Goal: Task Accomplishment & Management: Manage account settings

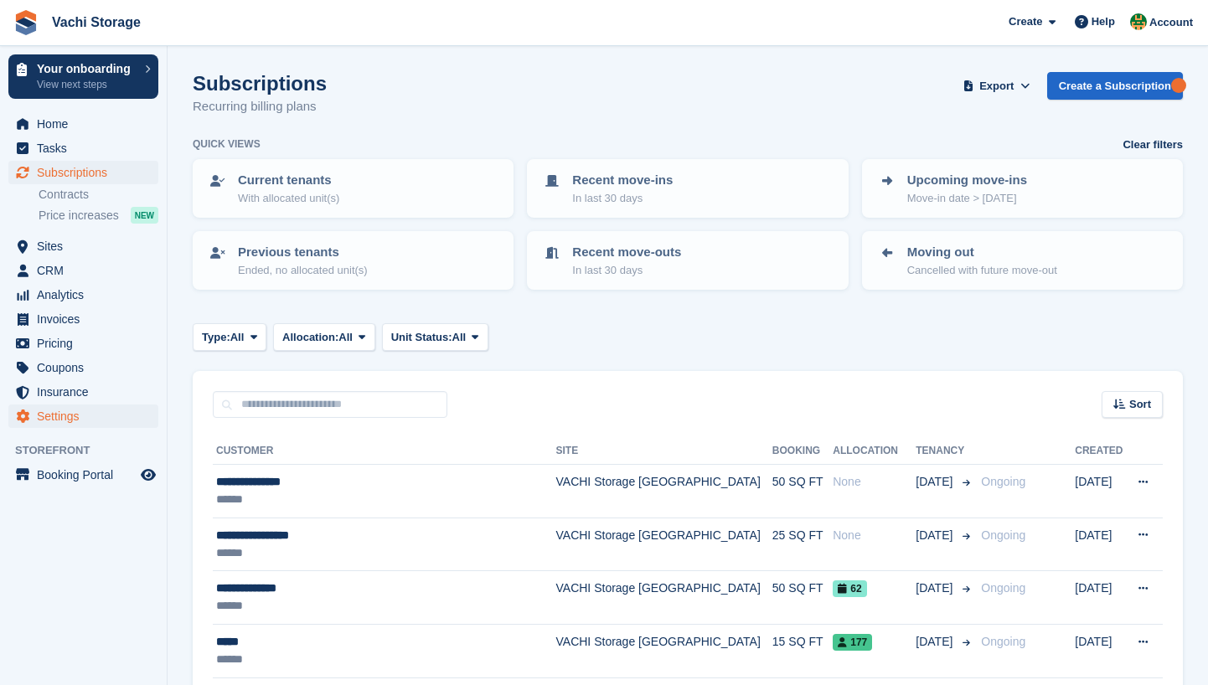
click at [75, 424] on span "Settings" at bounding box center [87, 416] width 101 height 23
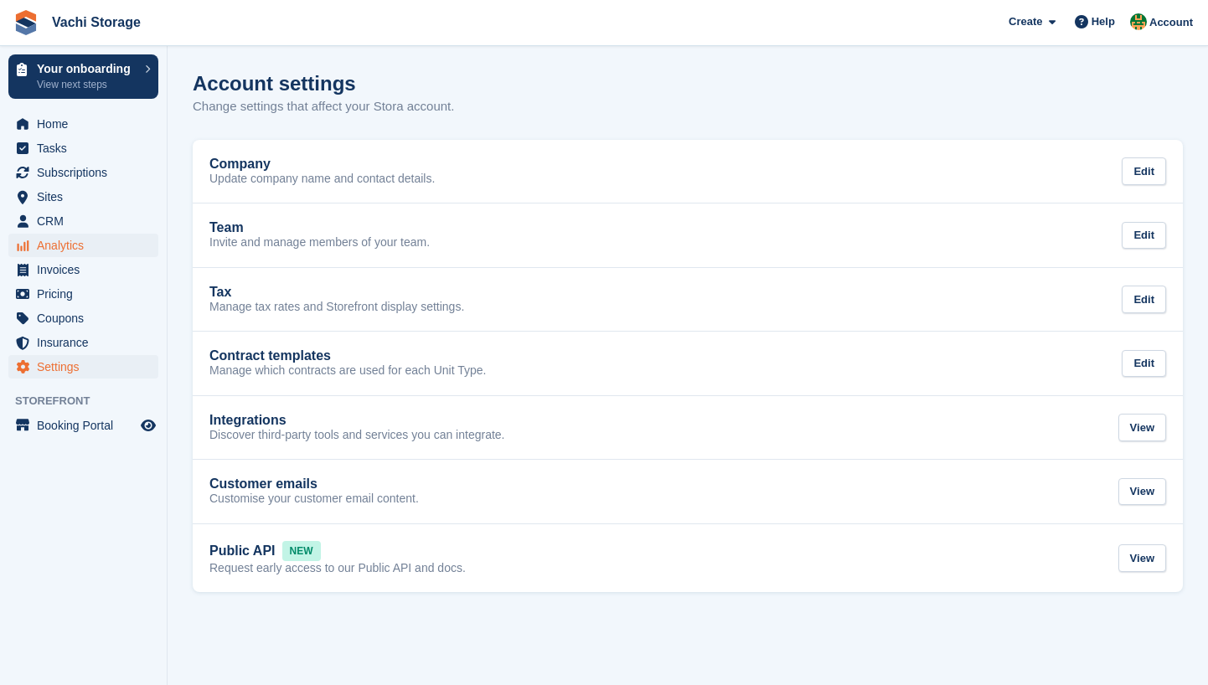
click at [124, 255] on span "Analytics" at bounding box center [87, 245] width 101 height 23
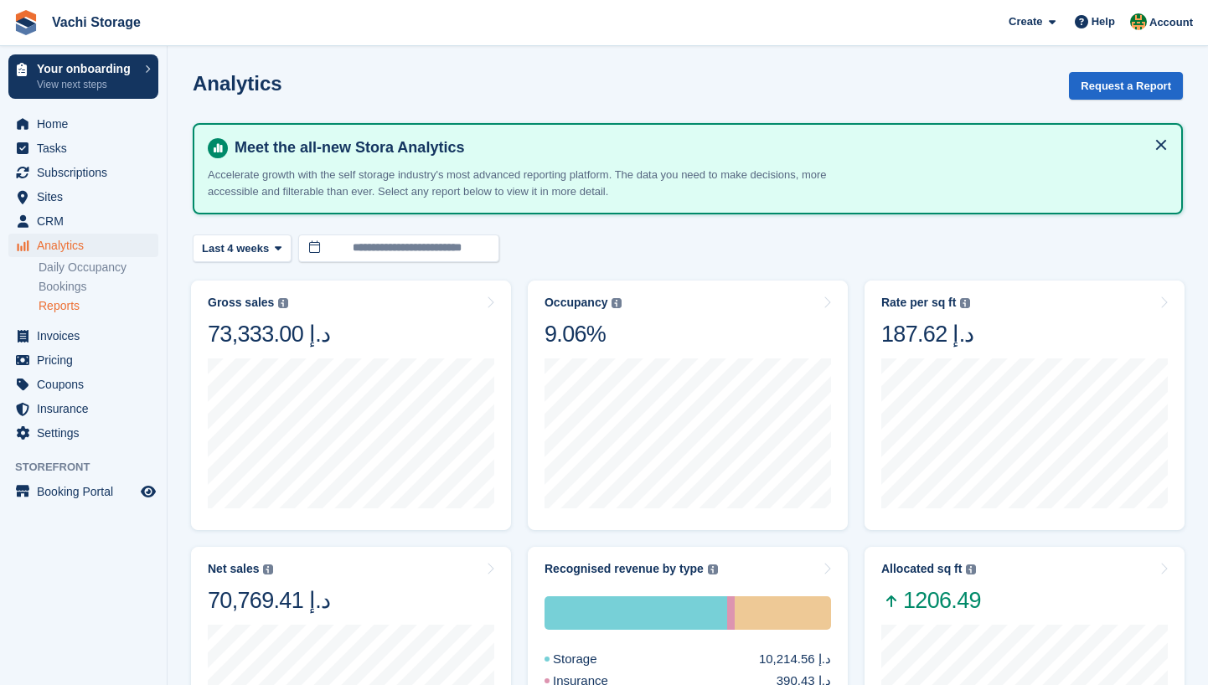
click at [90, 308] on link "Reports" at bounding box center [99, 306] width 120 height 16
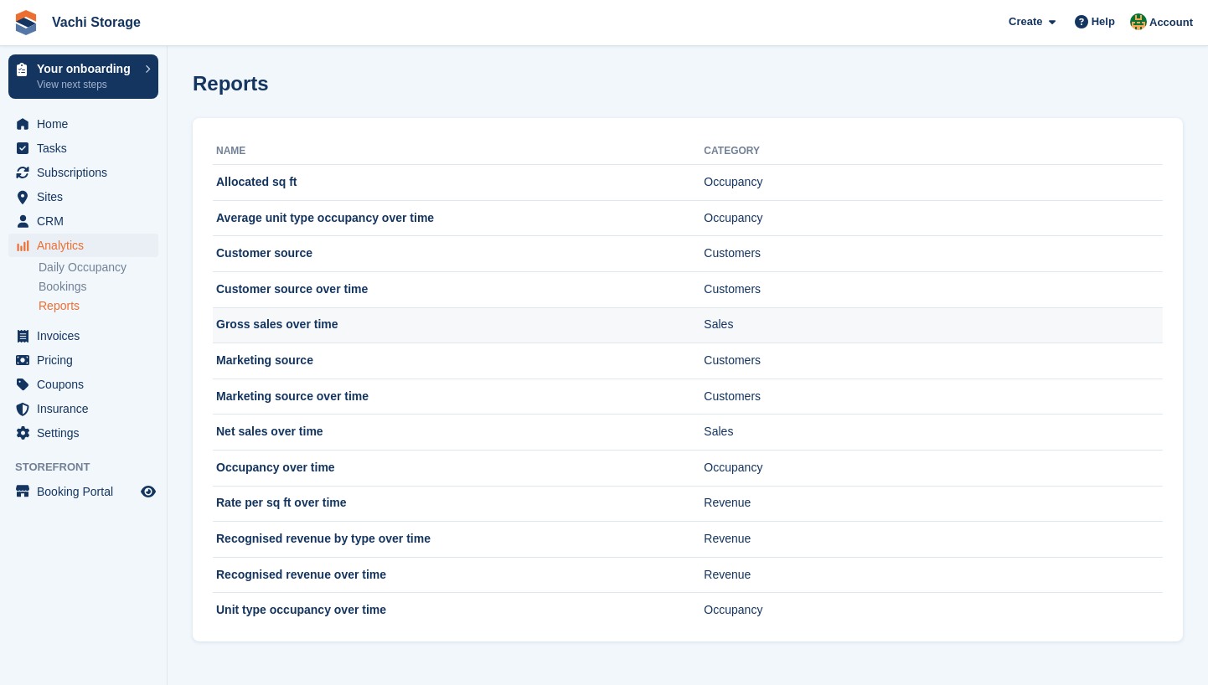
click at [375, 321] on td "Gross sales over time" at bounding box center [458, 325] width 491 height 36
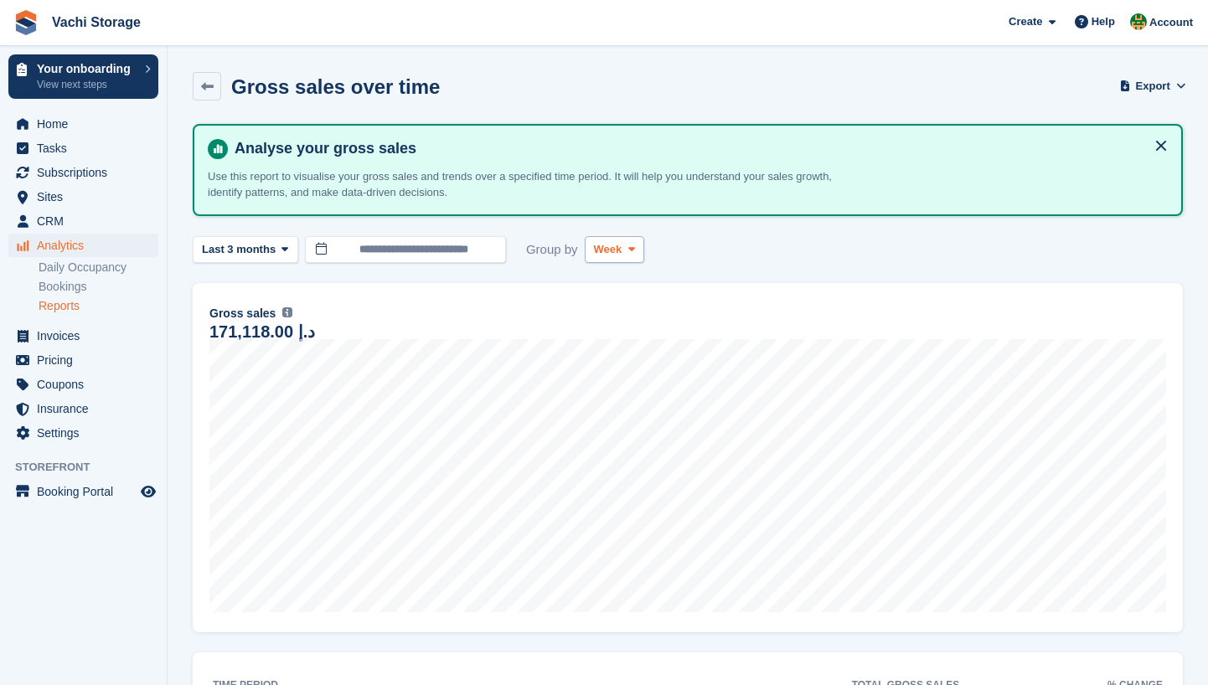
click at [623, 254] on span "Week" at bounding box center [608, 249] width 28 height 17
click at [623, 353] on link "Month" at bounding box center [665, 349] width 146 height 30
click at [1150, 80] on span "Export" at bounding box center [1153, 86] width 34 height 17
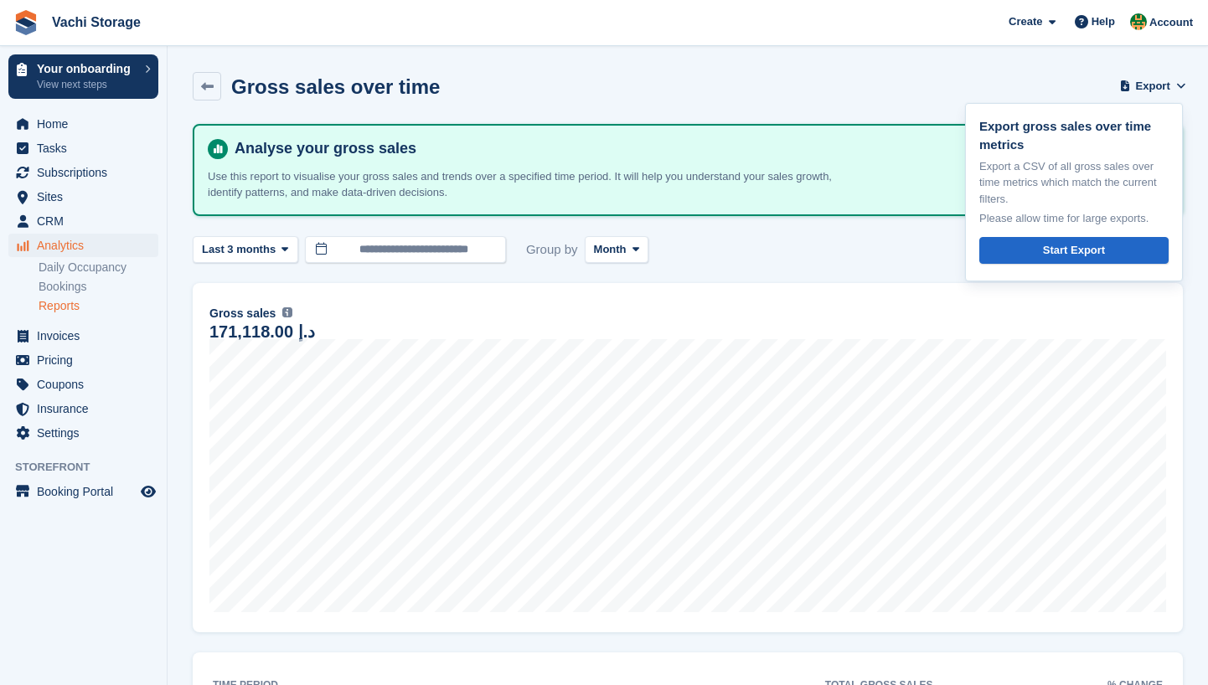
click at [58, 311] on link "Reports" at bounding box center [99, 306] width 120 height 16
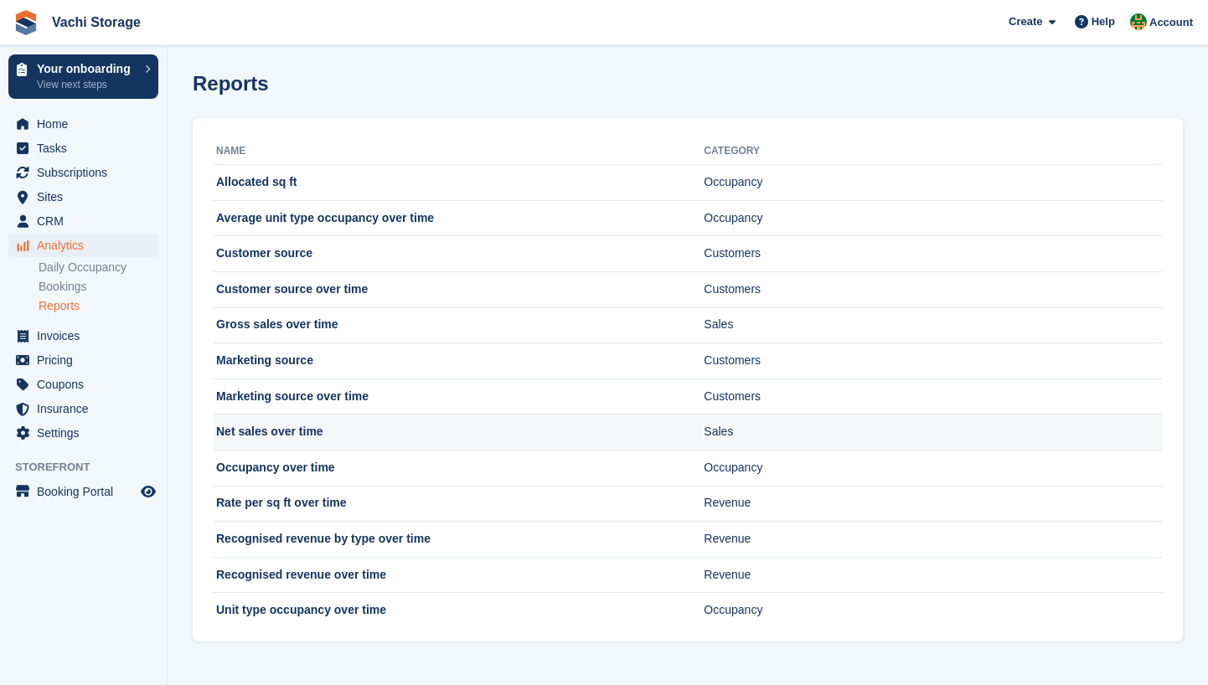
click at [354, 435] on td "Net sales over time" at bounding box center [458, 433] width 491 height 36
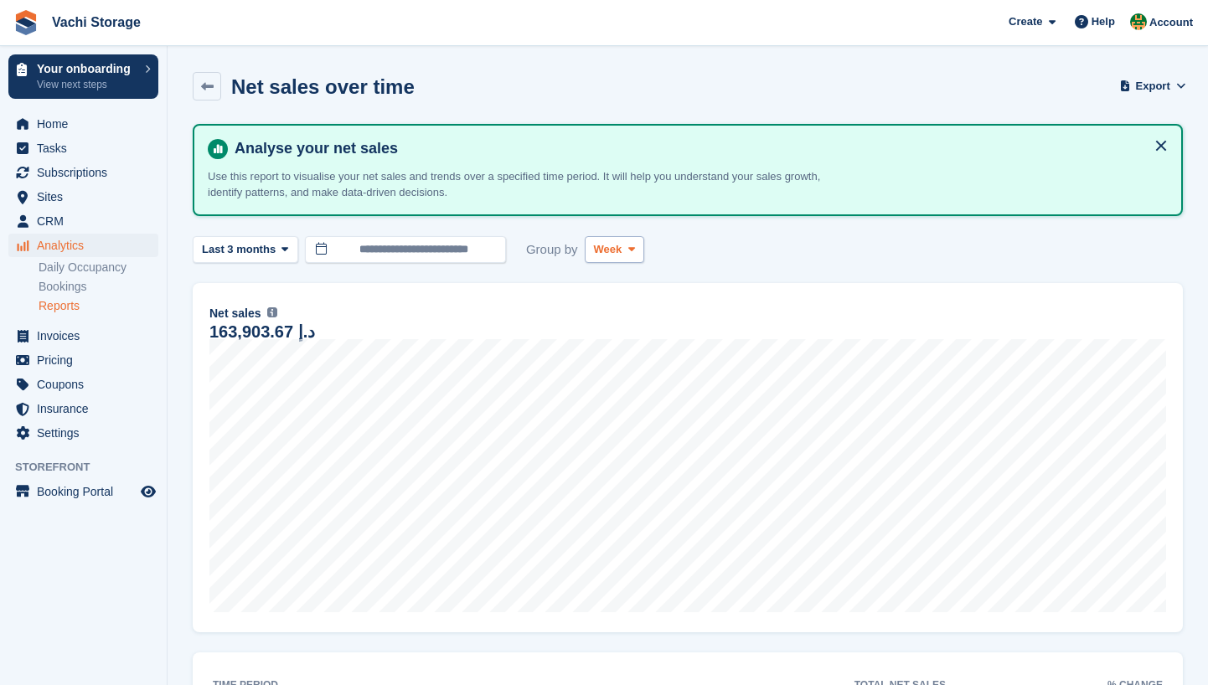
click at [587, 247] on button "Week" at bounding box center [614, 250] width 59 height 28
click at [623, 356] on link "Month" at bounding box center [665, 349] width 146 height 30
click at [1146, 86] on span "Export" at bounding box center [1153, 86] width 34 height 17
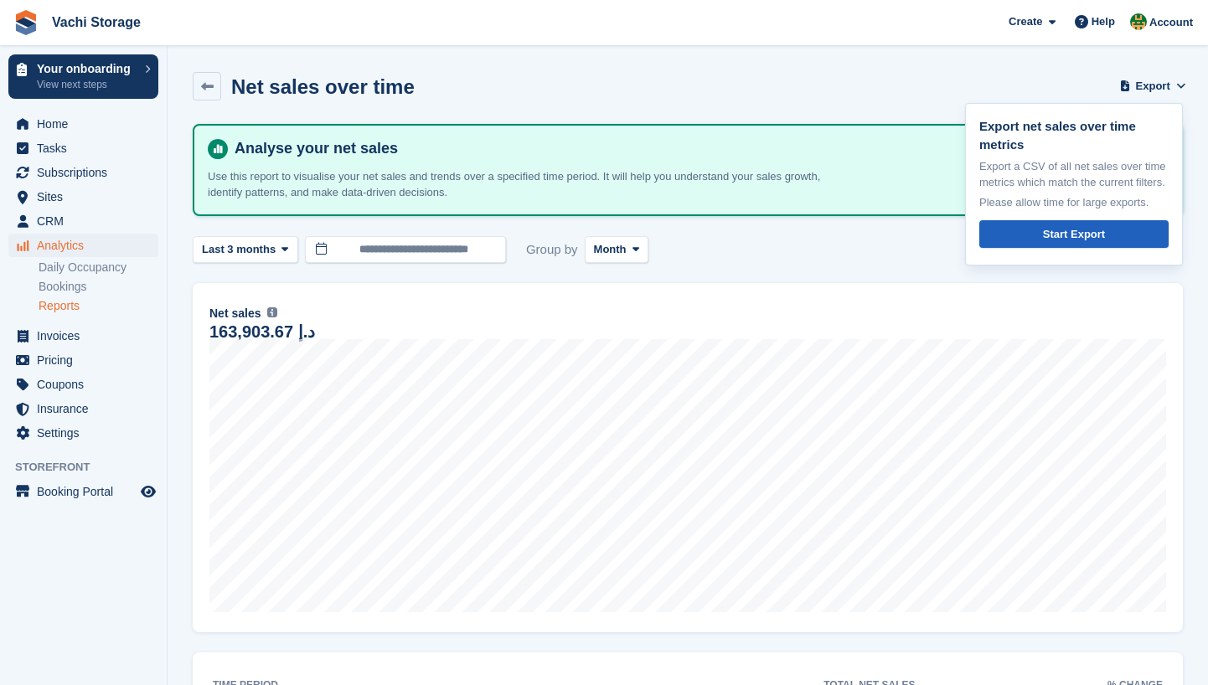
click at [1093, 243] on div "Start Export" at bounding box center [1074, 234] width 62 height 17
click at [78, 306] on link "Reports" at bounding box center [99, 306] width 120 height 16
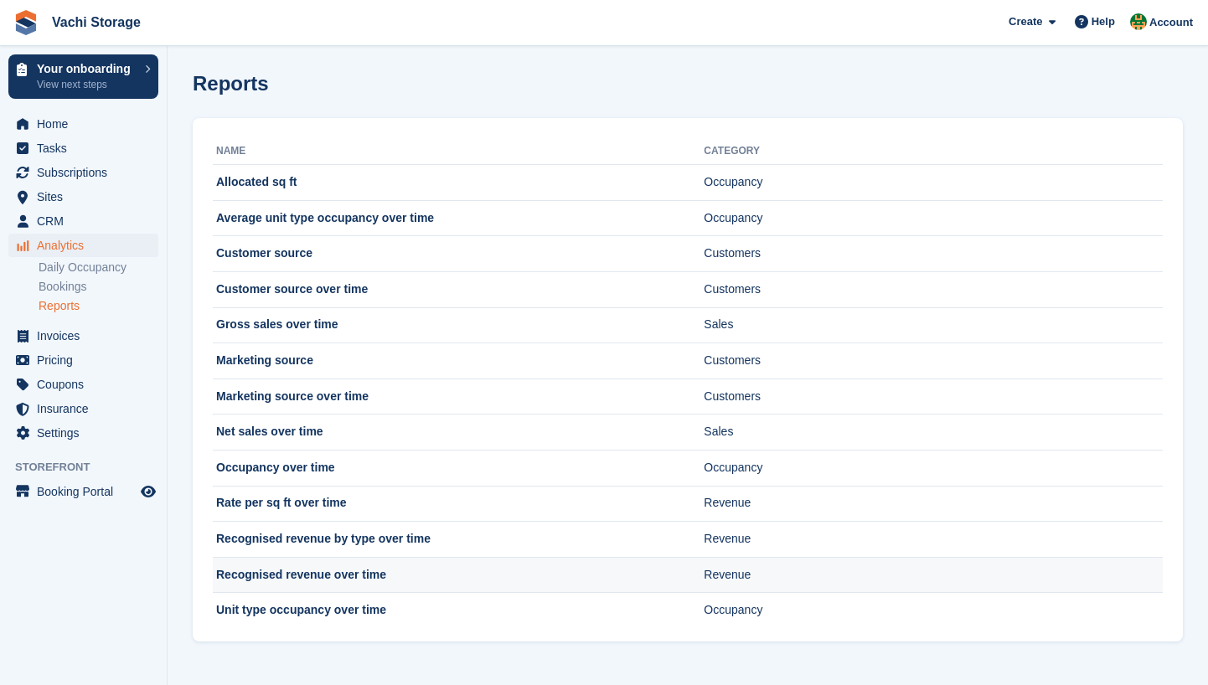
click at [400, 572] on td "Recognised revenue over time" at bounding box center [458, 575] width 491 height 36
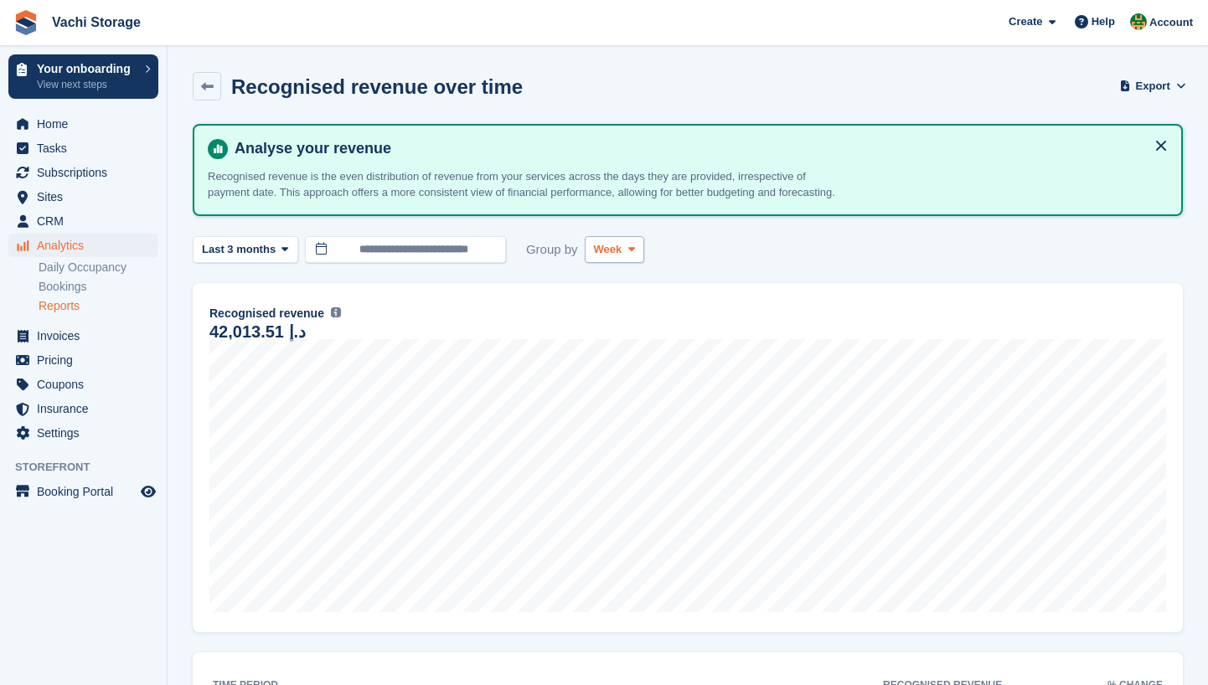
click at [628, 256] on span at bounding box center [631, 249] width 13 height 13
click at [621, 357] on link "Month" at bounding box center [665, 349] width 146 height 30
click at [1144, 89] on span "Export" at bounding box center [1153, 86] width 34 height 17
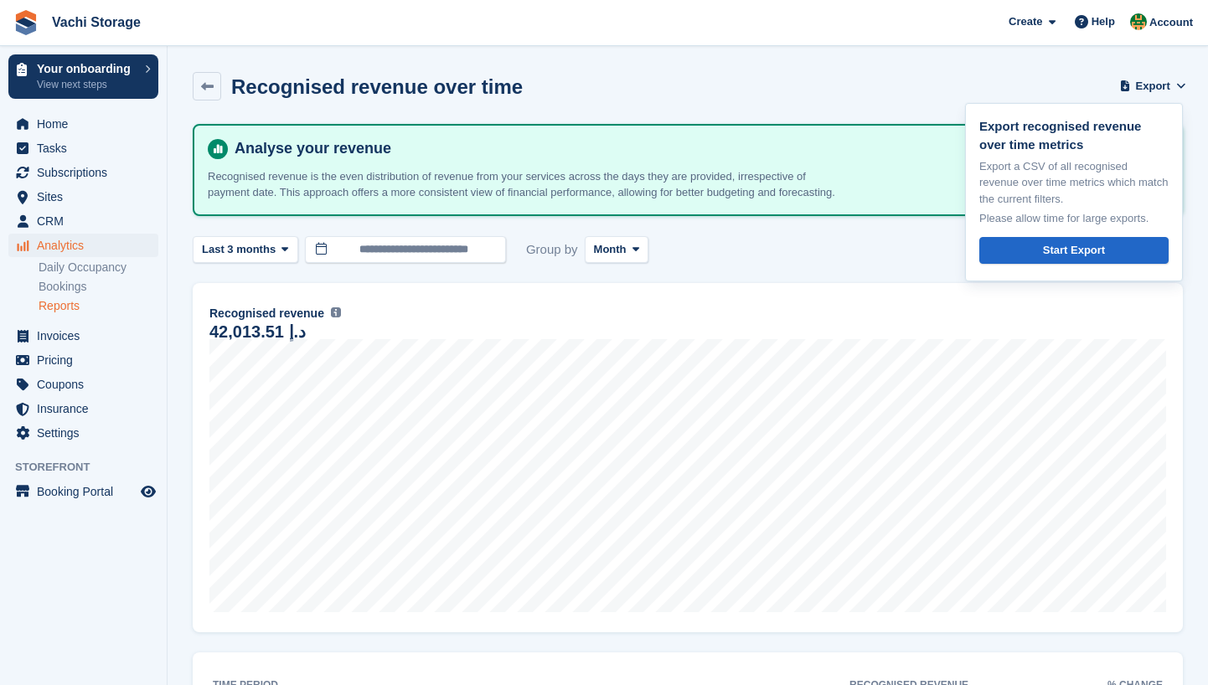
click at [86, 300] on link "Reports" at bounding box center [99, 306] width 120 height 16
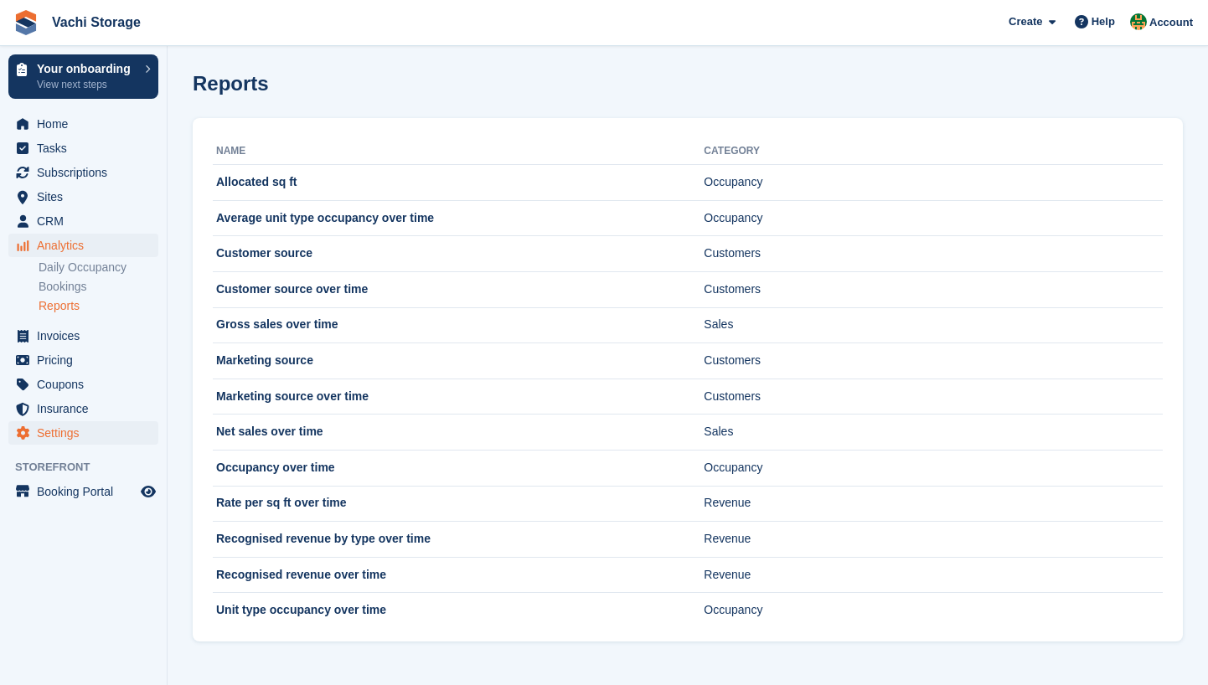
click at [86, 434] on span "Settings" at bounding box center [87, 432] width 101 height 23
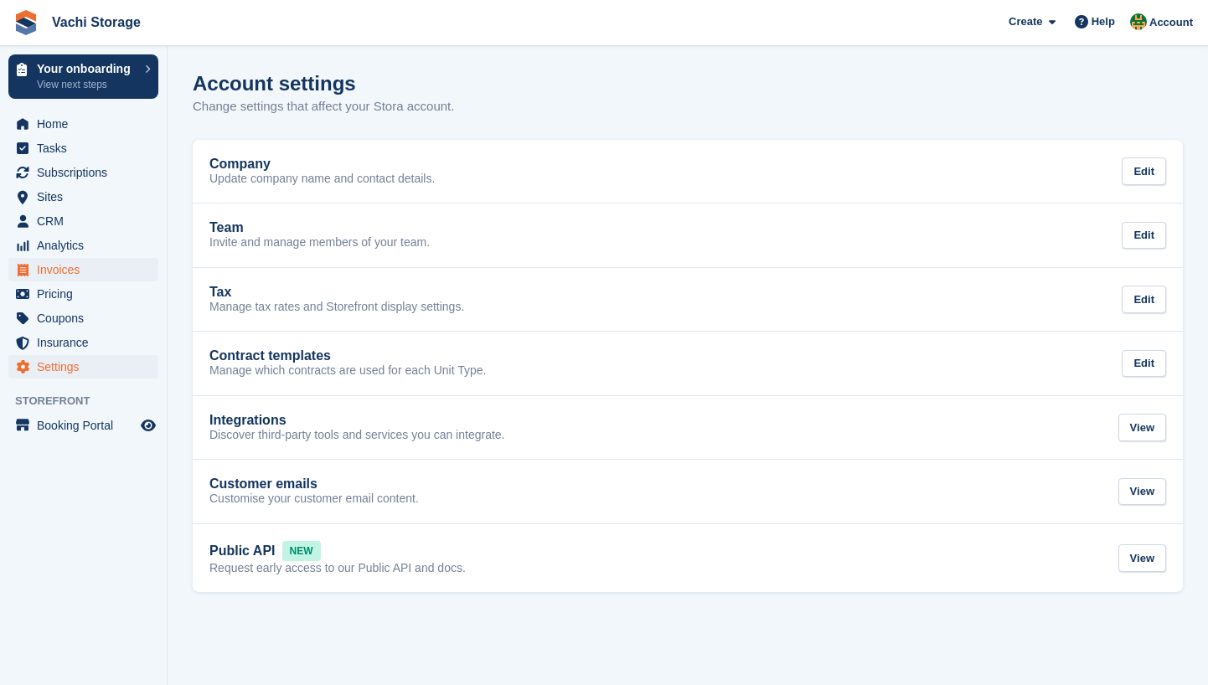
click at [49, 267] on span "Invoices" at bounding box center [87, 269] width 101 height 23
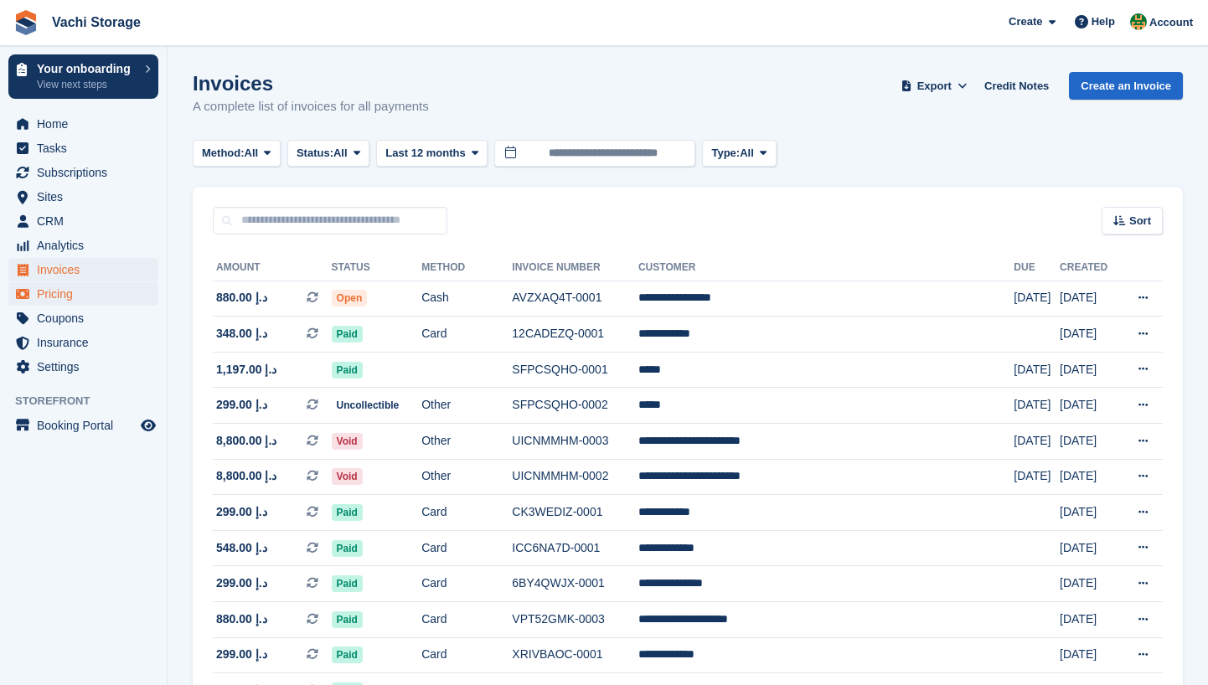
click at [61, 296] on span "Pricing" at bounding box center [87, 293] width 101 height 23
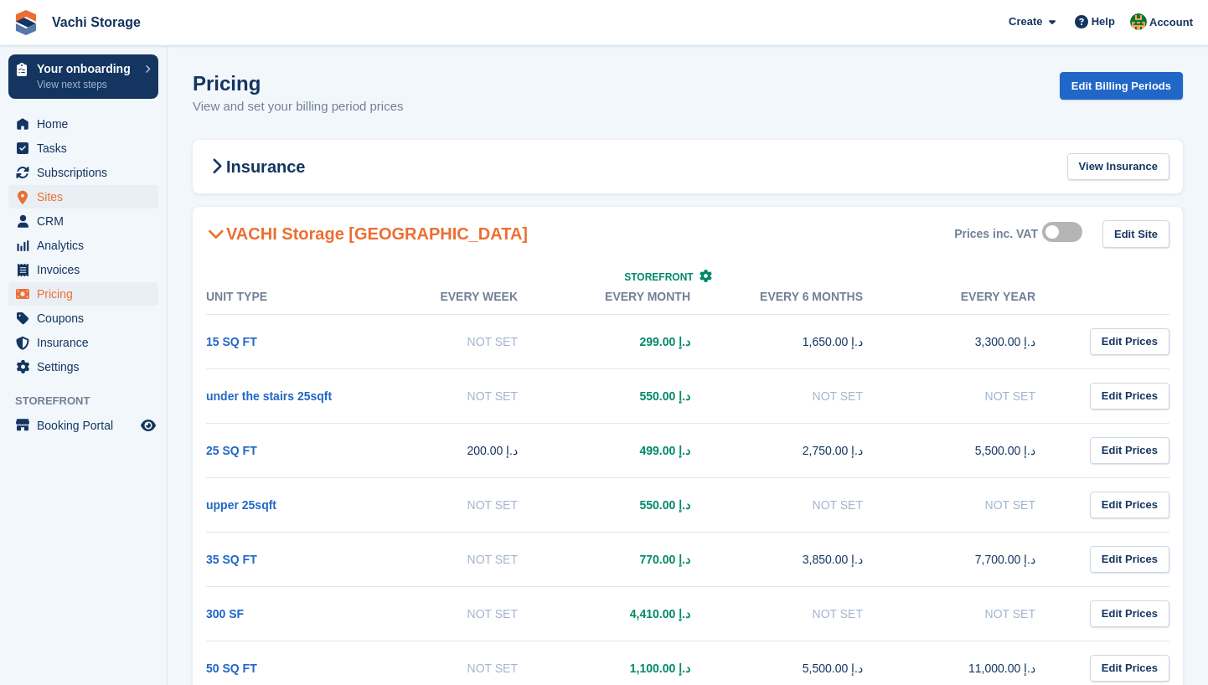
click at [81, 195] on span "Sites" at bounding box center [87, 196] width 101 height 23
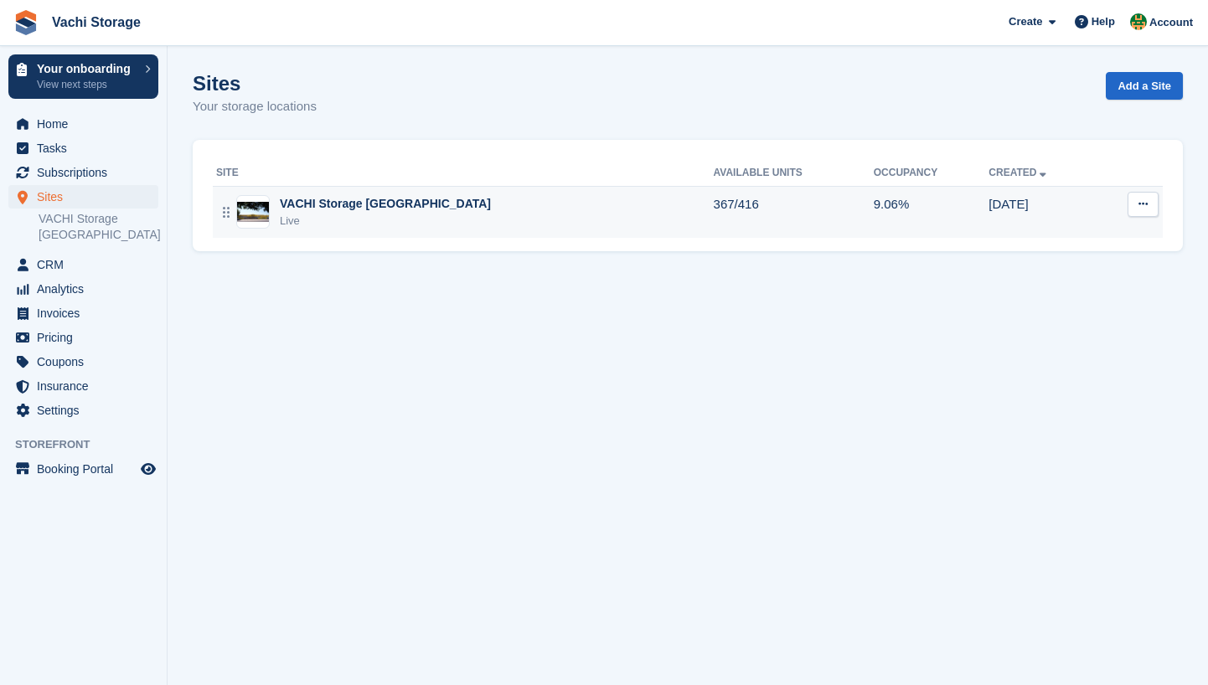
click at [339, 214] on div "Live" at bounding box center [385, 221] width 211 height 17
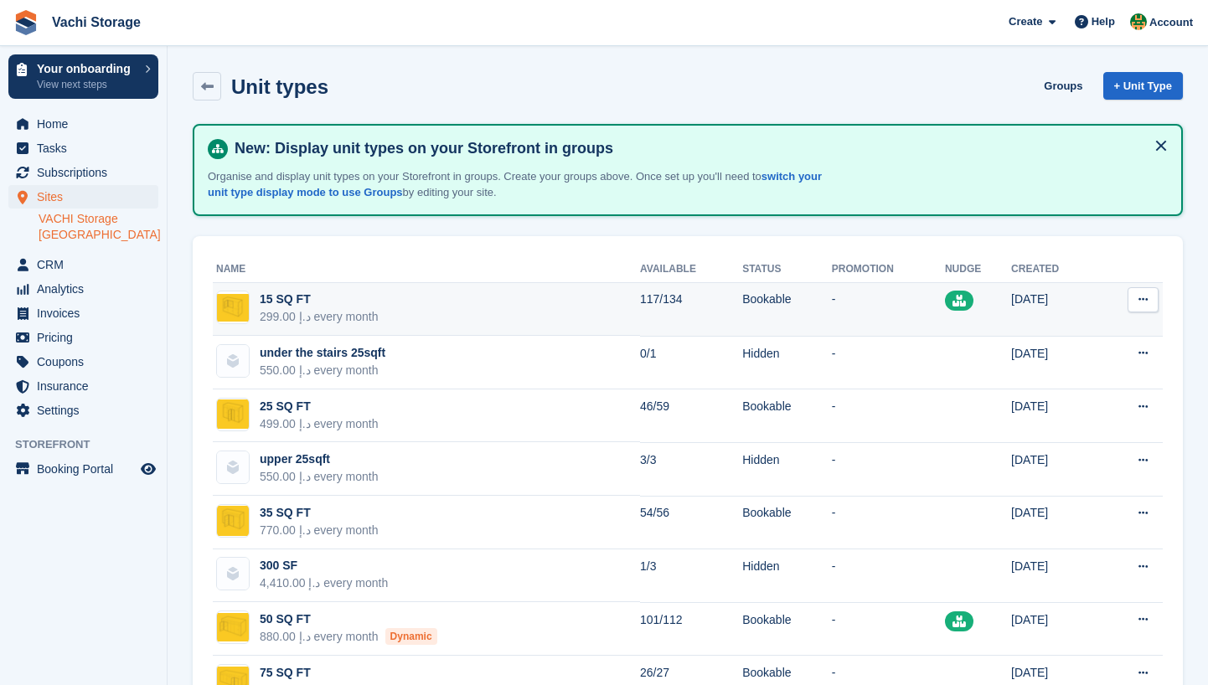
click at [338, 299] on div "15 SQ FT" at bounding box center [319, 300] width 119 height 18
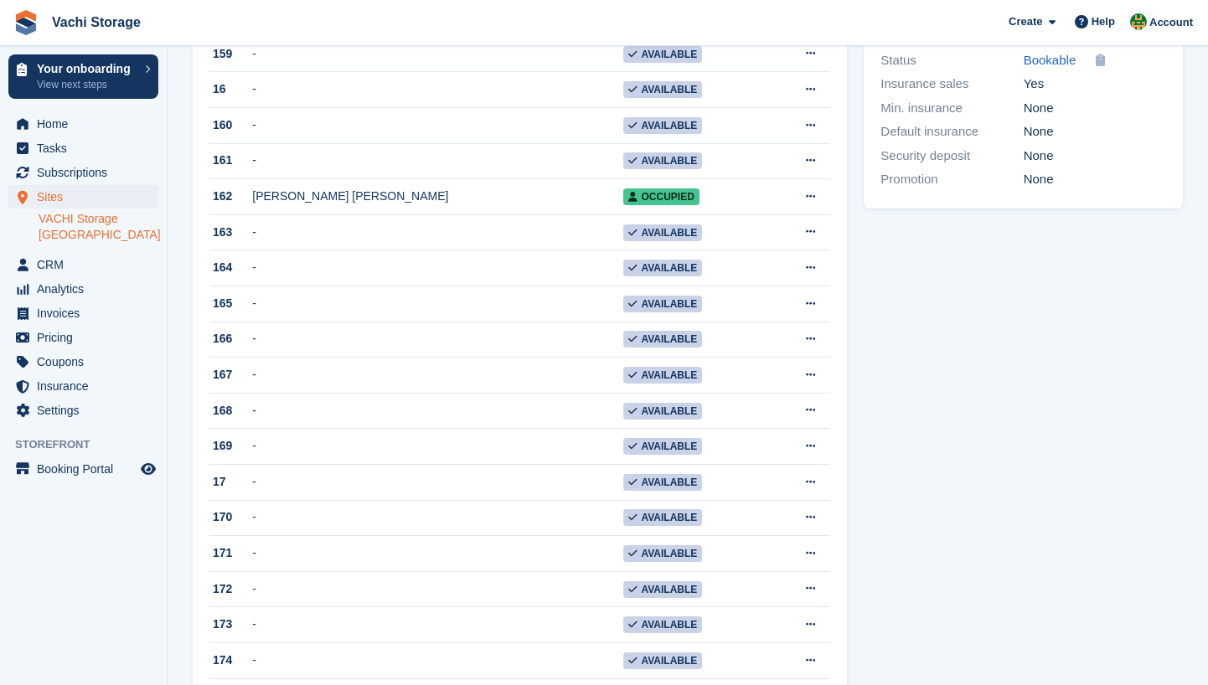
scroll to position [773, 0]
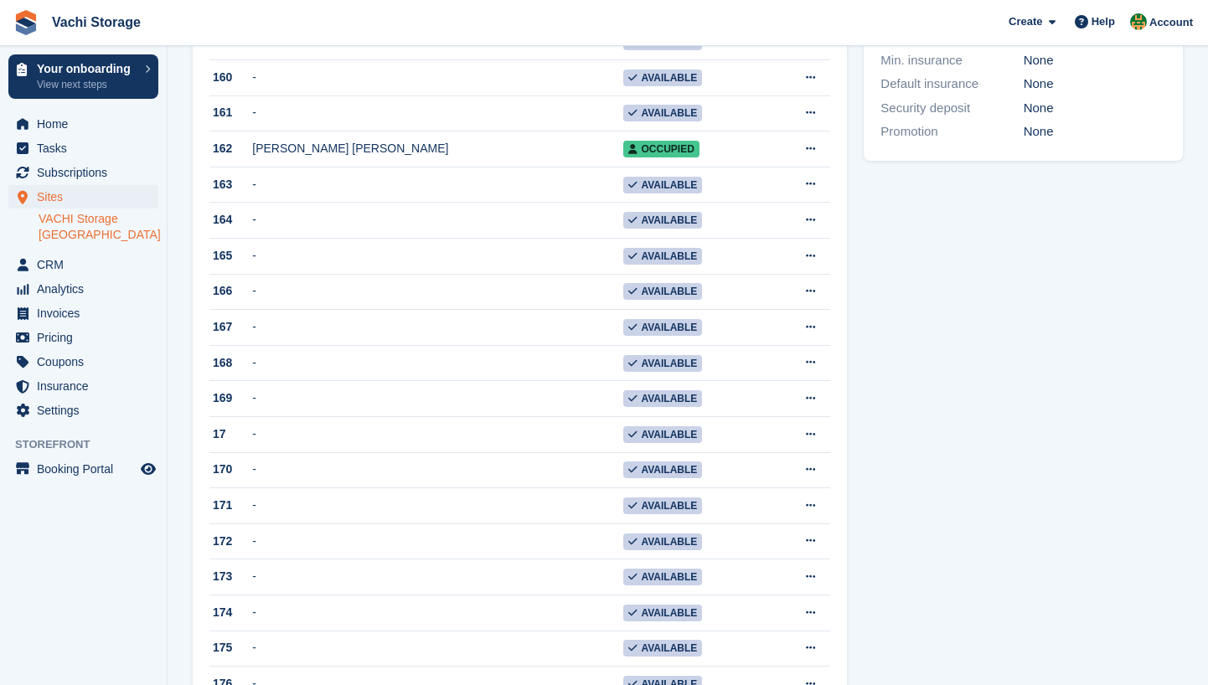
click at [70, 200] on span "Sites" at bounding box center [87, 196] width 101 height 23
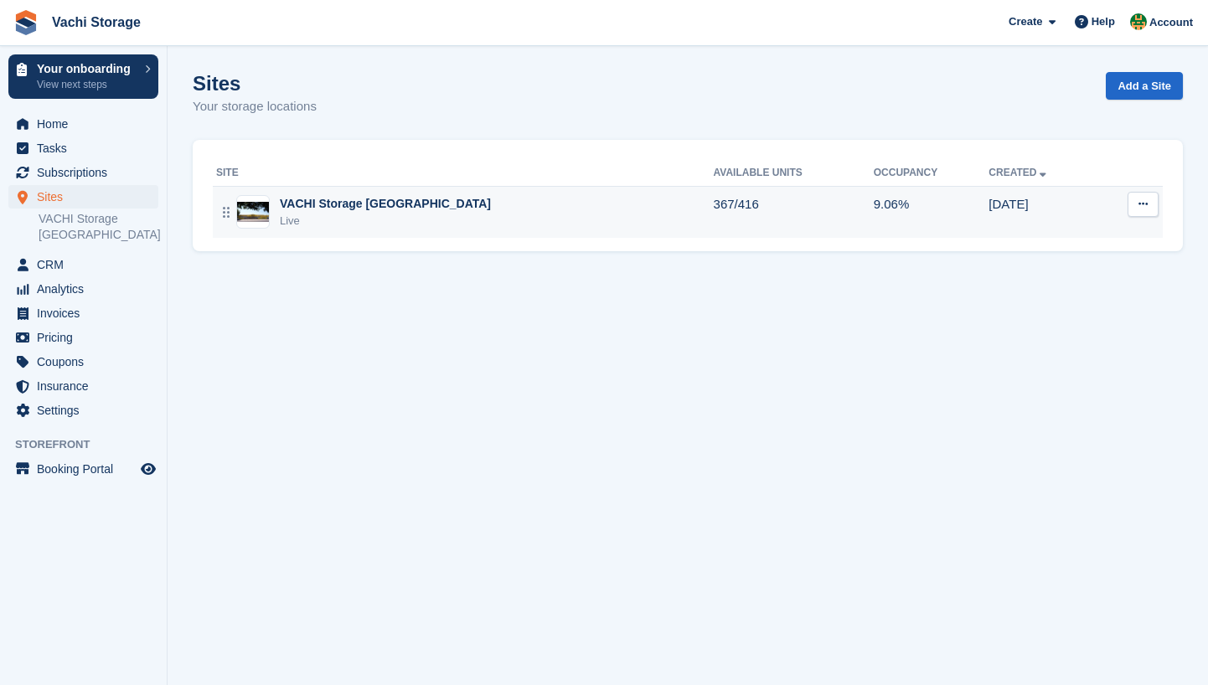
click at [313, 202] on div "VACHI Storage [GEOGRAPHIC_DATA]" at bounding box center [385, 204] width 211 height 18
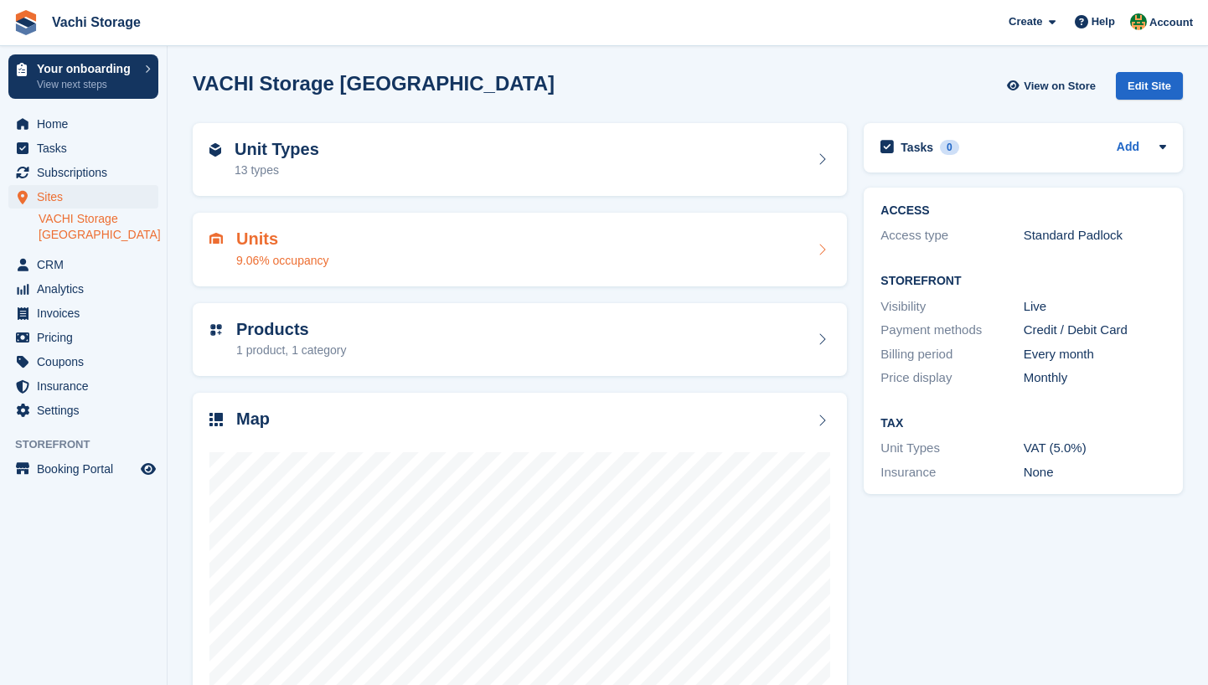
click at [292, 236] on h2 "Units" at bounding box center [282, 239] width 93 height 19
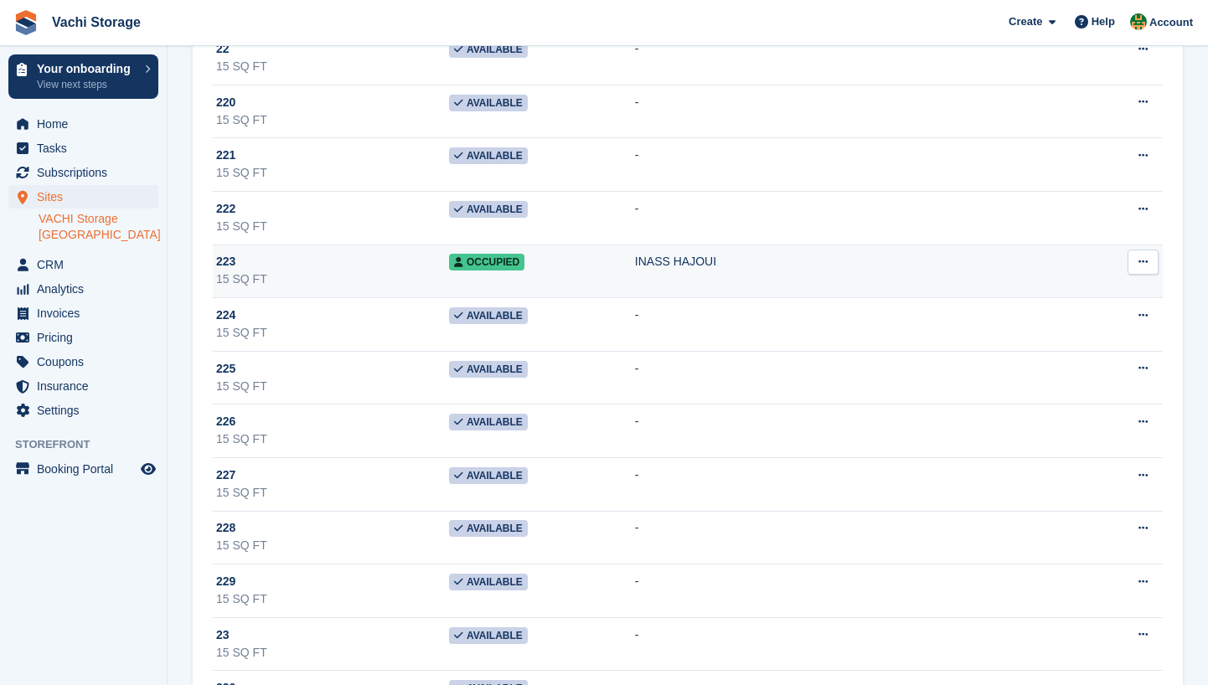
scroll to position [7319, 0]
click at [596, 267] on td "Occupied" at bounding box center [542, 272] width 186 height 54
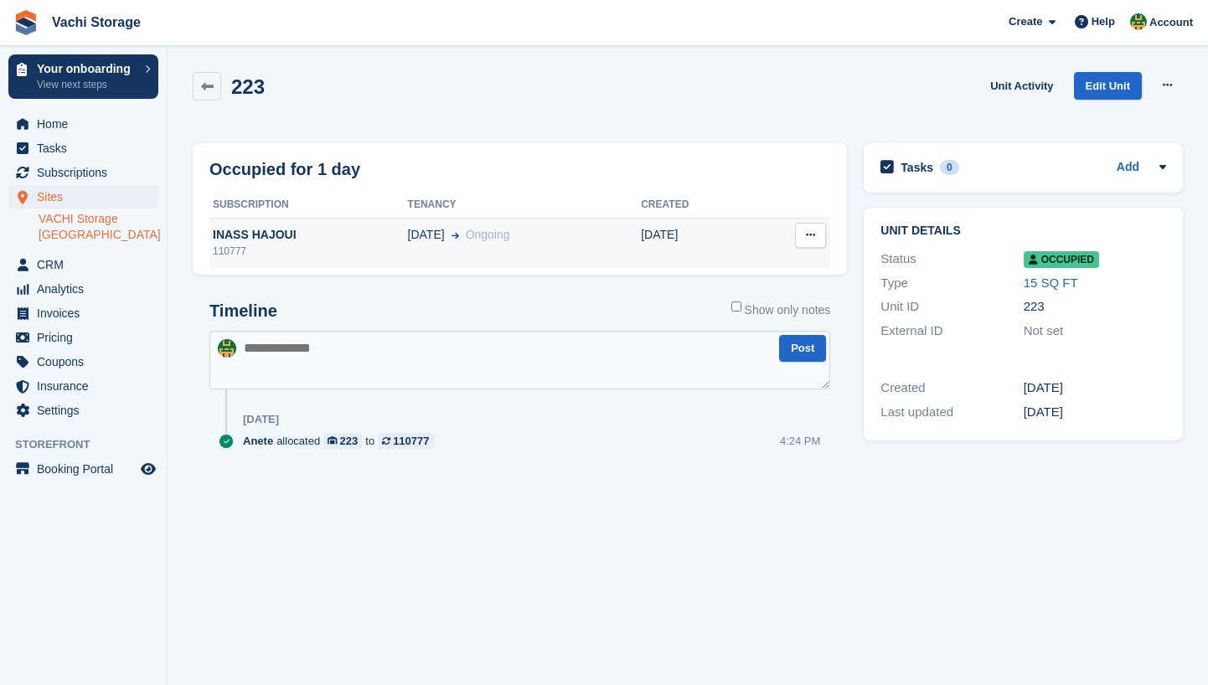
click at [257, 235] on div "INASS HAJOUI" at bounding box center [308, 235] width 199 height 18
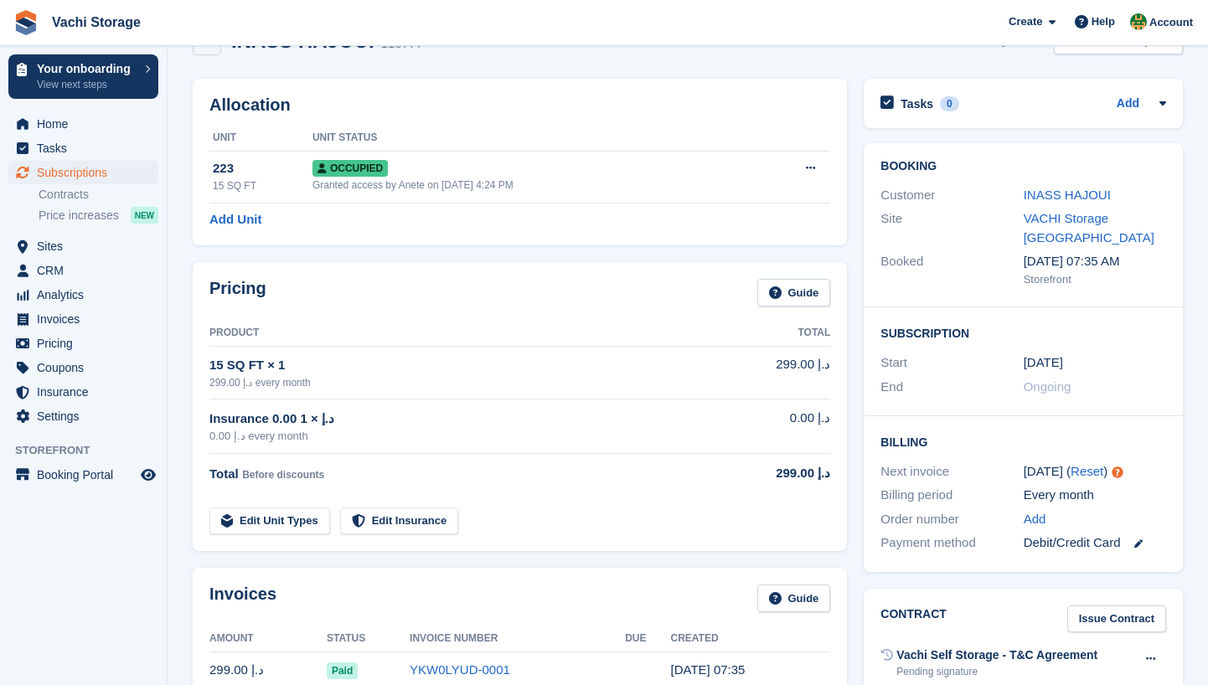
scroll to position [21, 0]
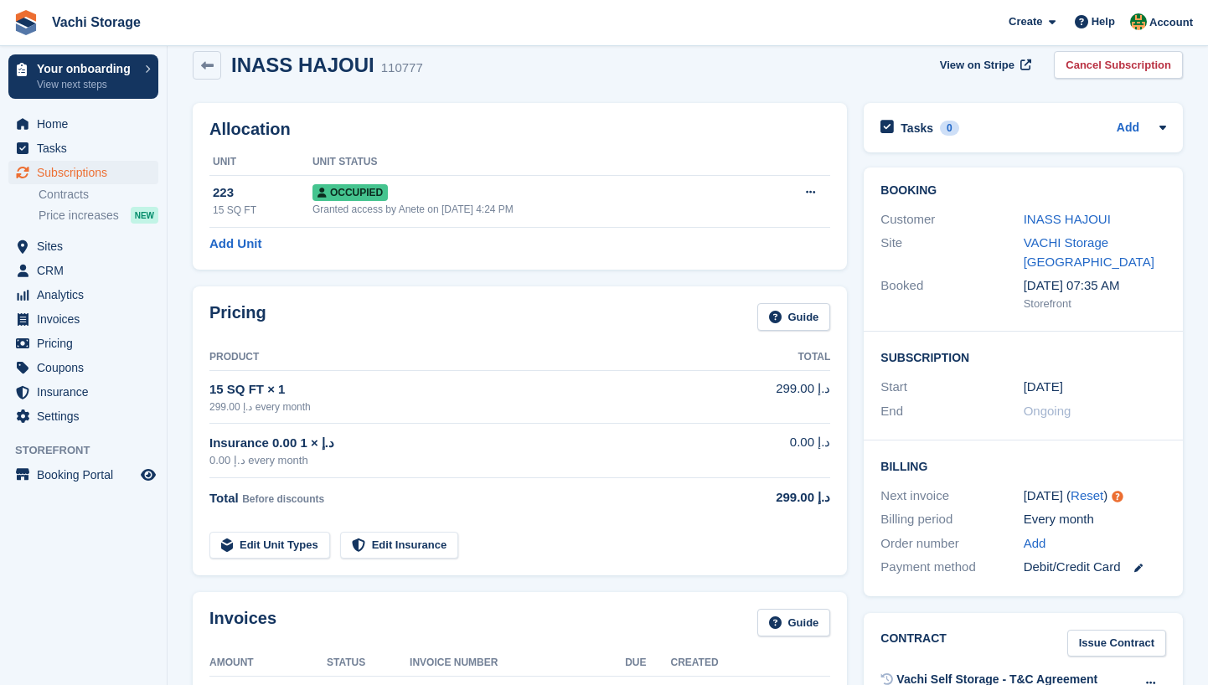
click at [61, 176] on span "Subscriptions" at bounding box center [87, 172] width 101 height 23
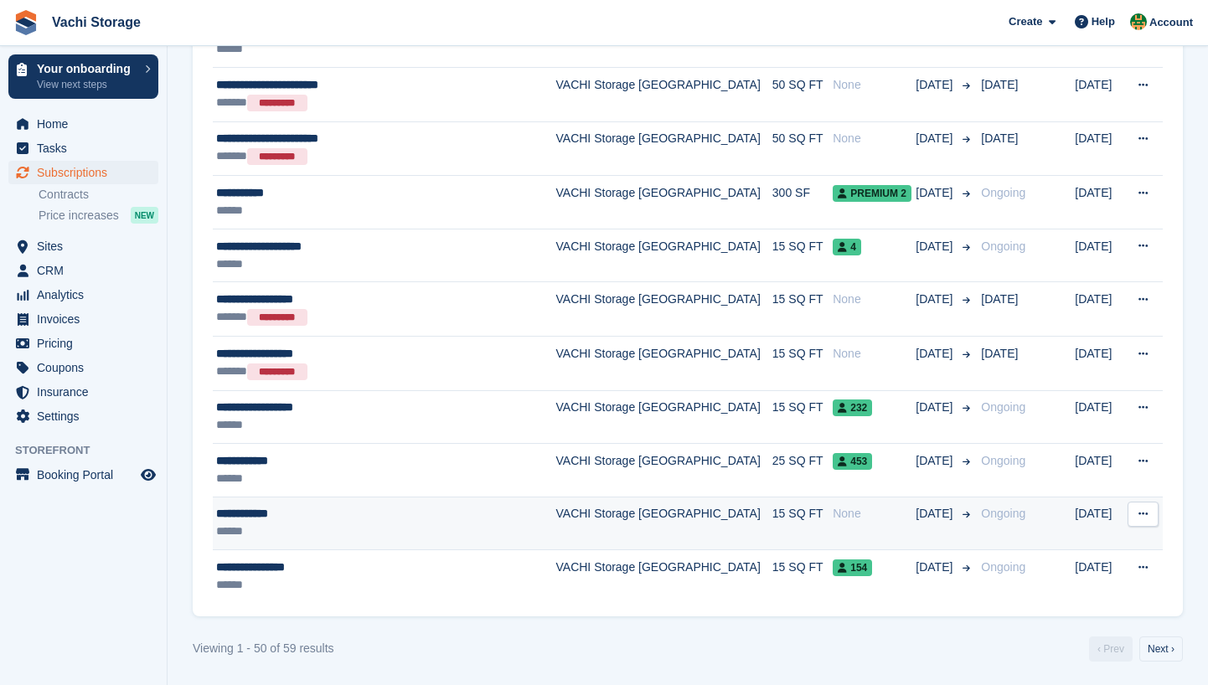
scroll to position [2532, 0]
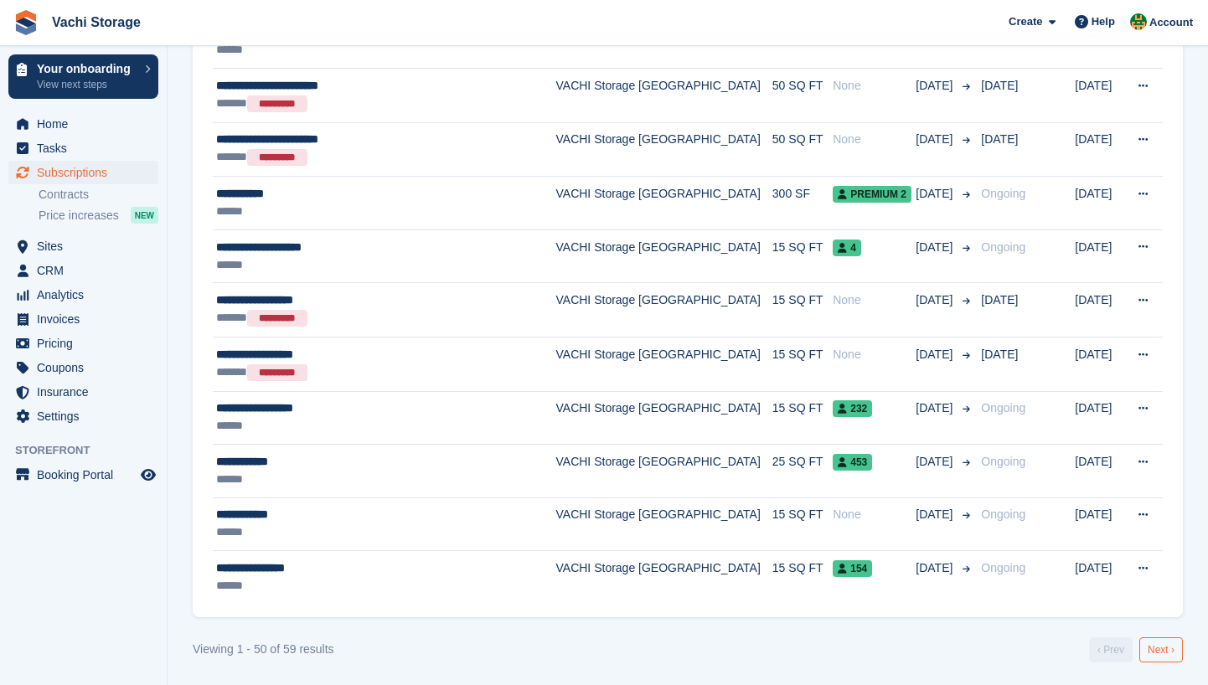
click at [1165, 648] on link "Next ›" at bounding box center [1161, 650] width 44 height 25
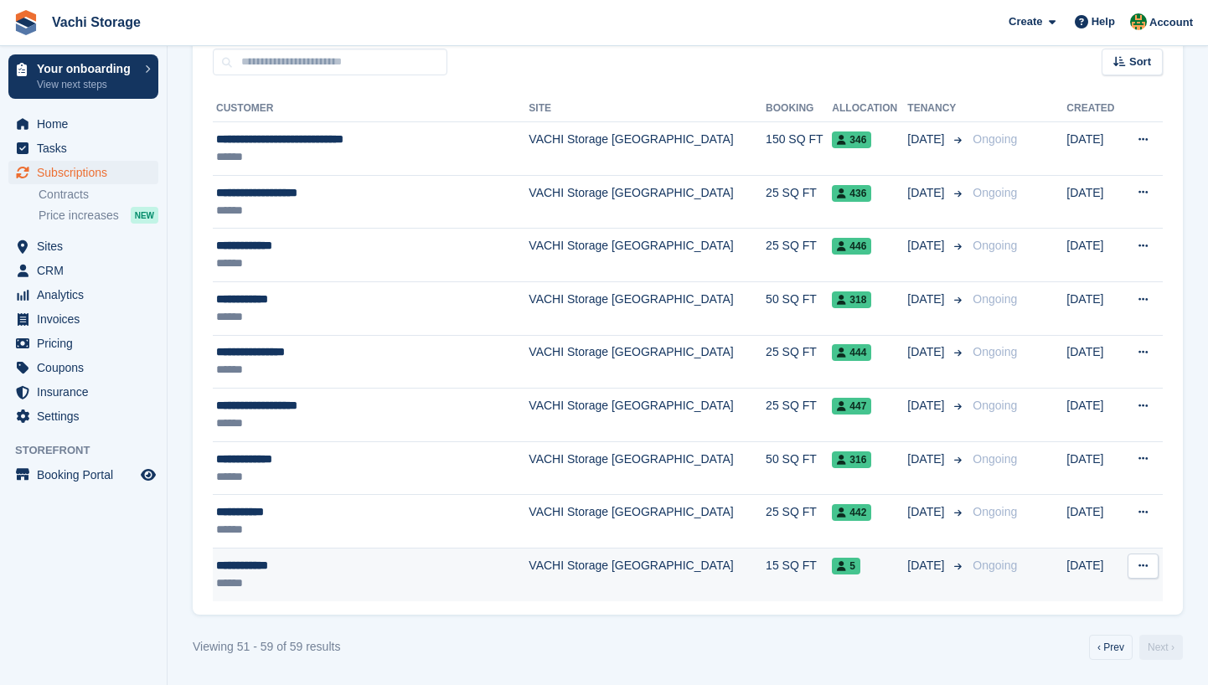
scroll to position [340, 0]
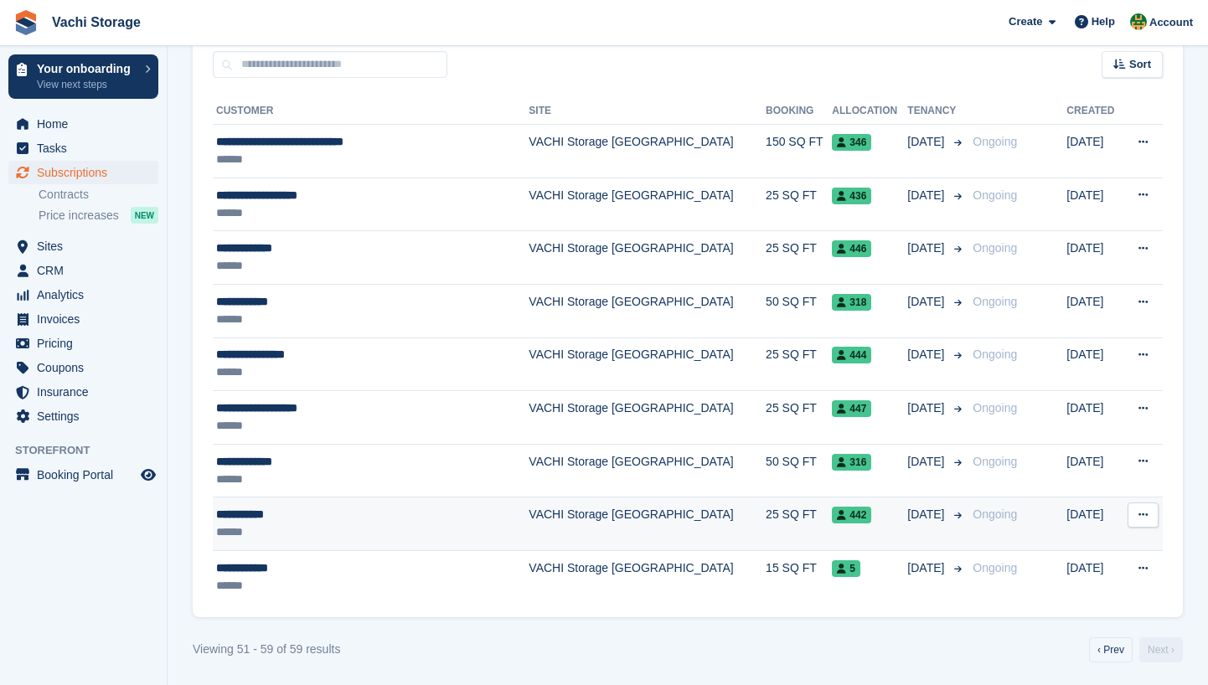
click at [650, 520] on td "VACHI Storage [GEOGRAPHIC_DATA]" at bounding box center [647, 525] width 237 height 54
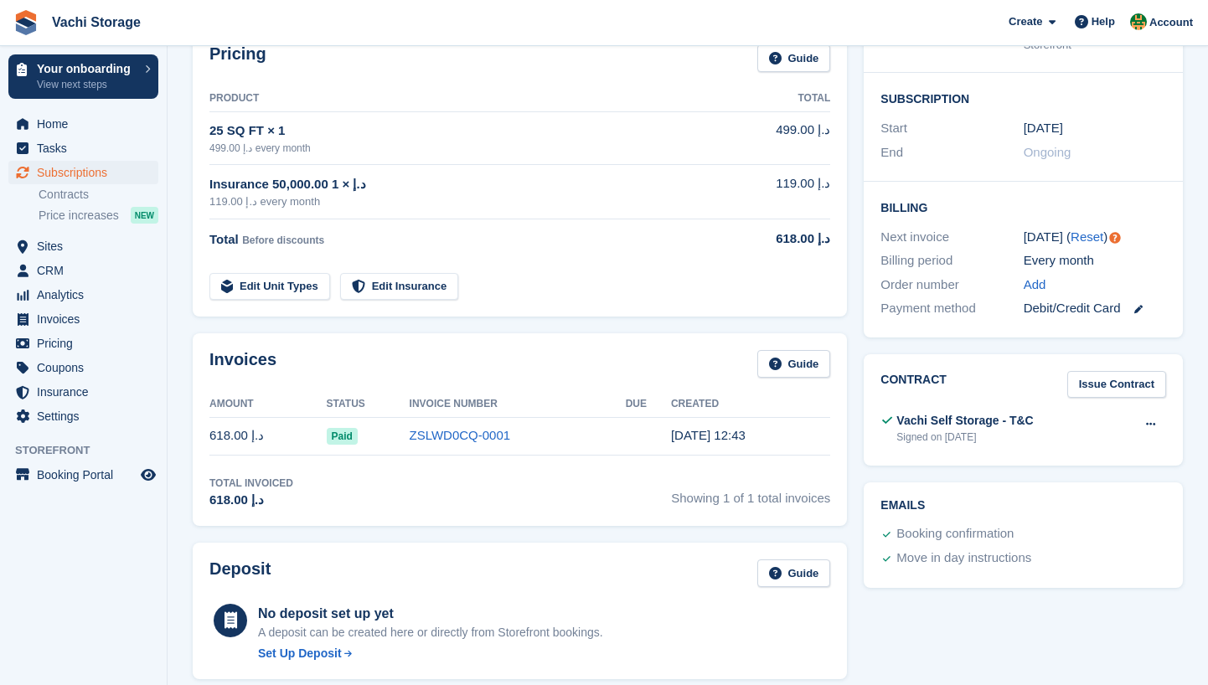
scroll to position [279, 0]
drag, startPoint x: 750, startPoint y: 179, endPoint x: 829, endPoint y: 178, distance: 79.6
click at [829, 178] on td "119.00 د.إ" at bounding box center [774, 193] width 111 height 54
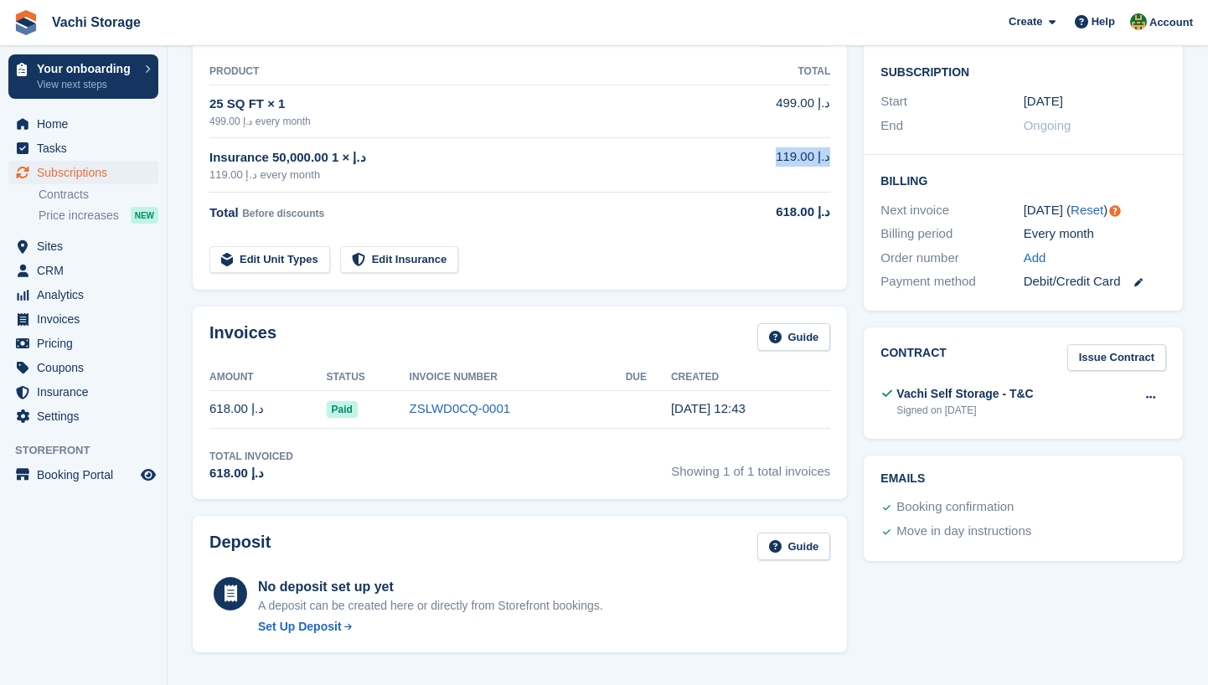
scroll to position [308, 0]
click at [76, 288] on span "Analytics" at bounding box center [87, 294] width 101 height 23
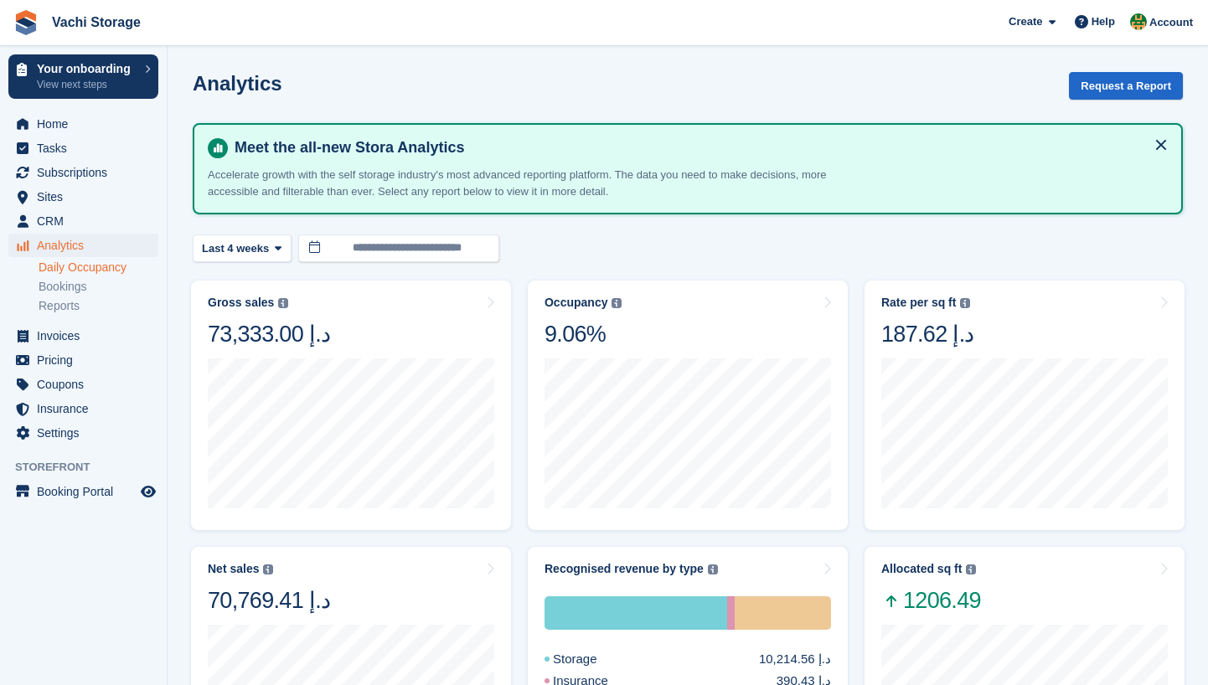
click at [104, 268] on link "Daily Occupancy" at bounding box center [99, 268] width 120 height 16
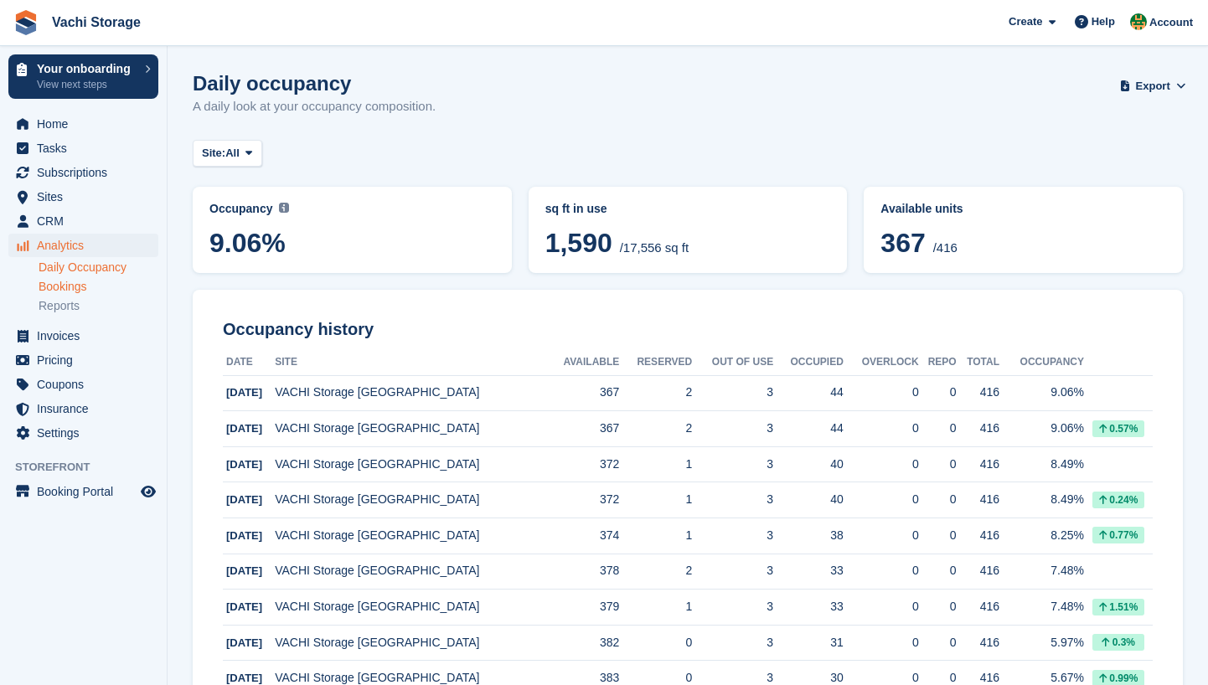
click at [96, 289] on link "Bookings" at bounding box center [99, 287] width 120 height 16
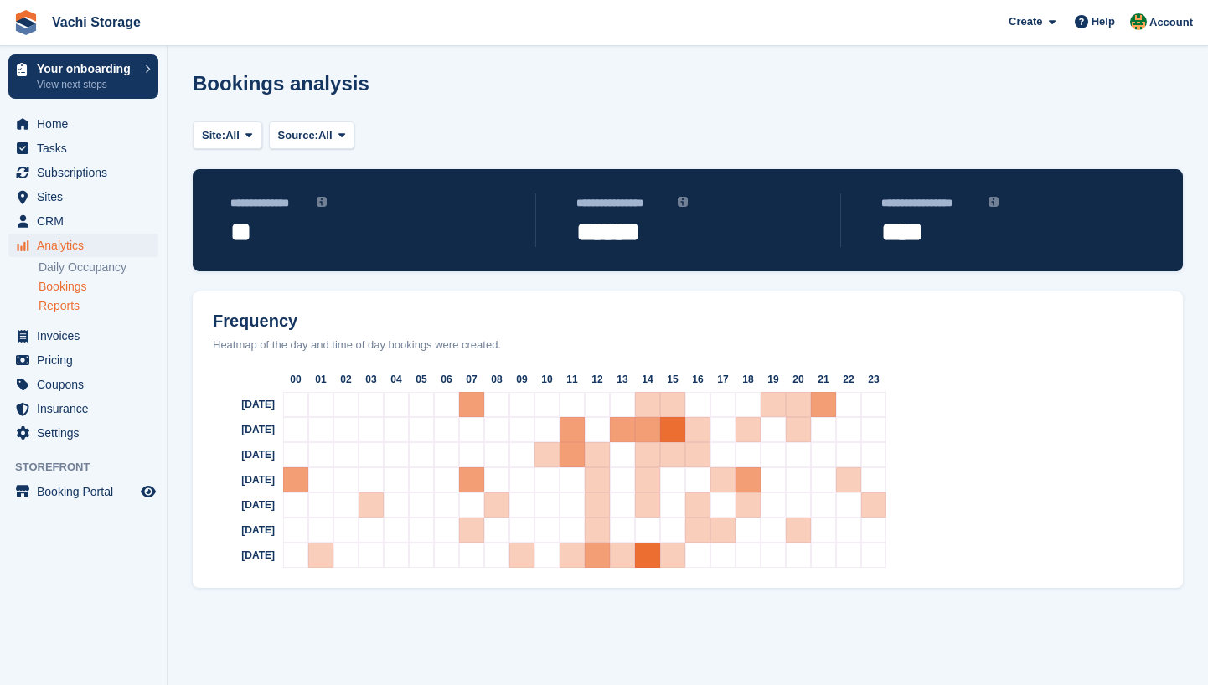
click at [78, 298] on link "Reports" at bounding box center [99, 306] width 120 height 16
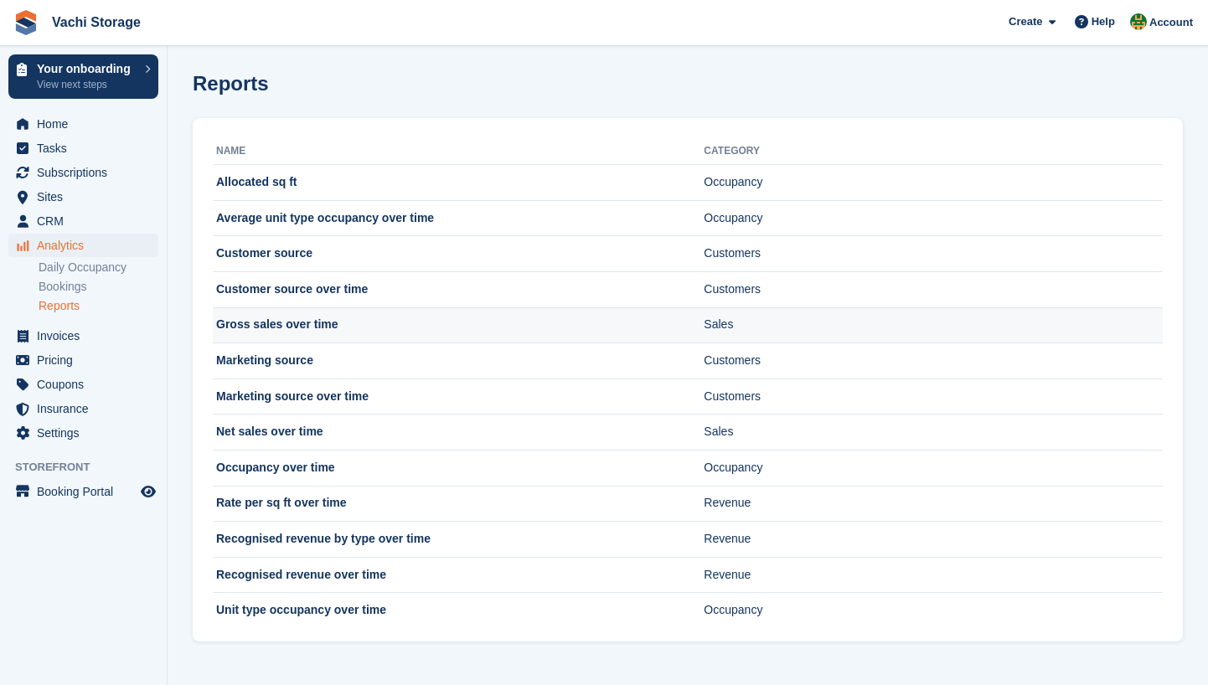
click at [555, 322] on td "Gross sales over time" at bounding box center [458, 325] width 491 height 36
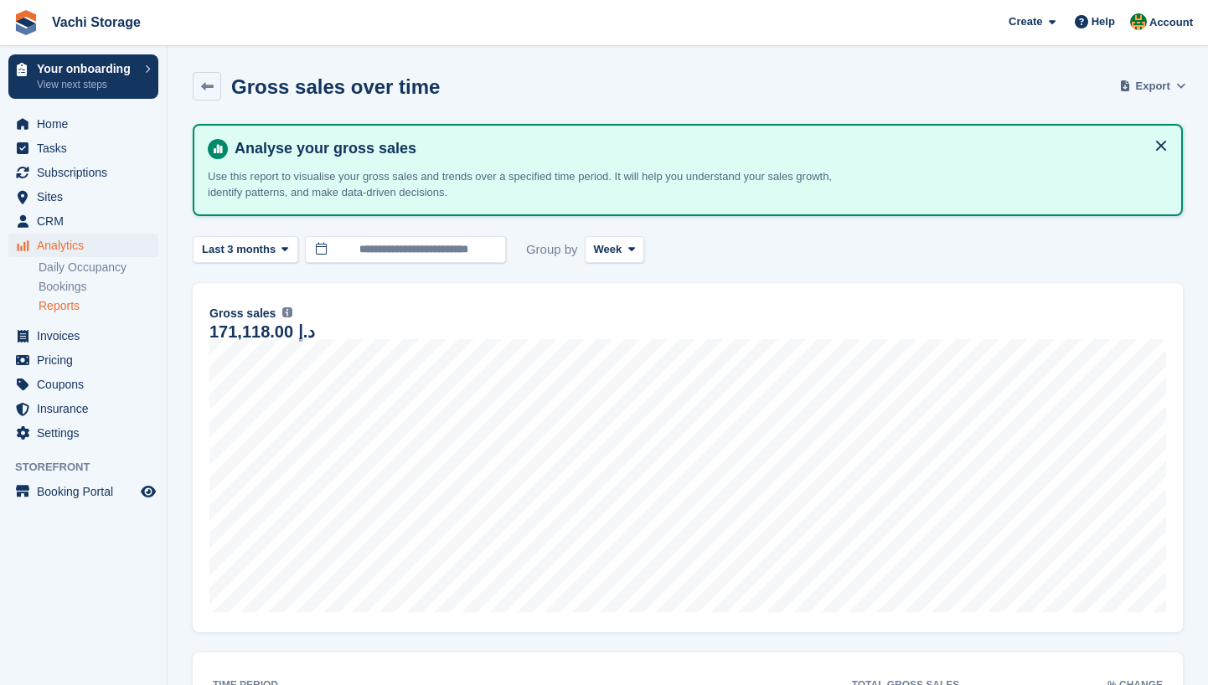
click at [1149, 84] on span "Export" at bounding box center [1153, 86] width 34 height 17
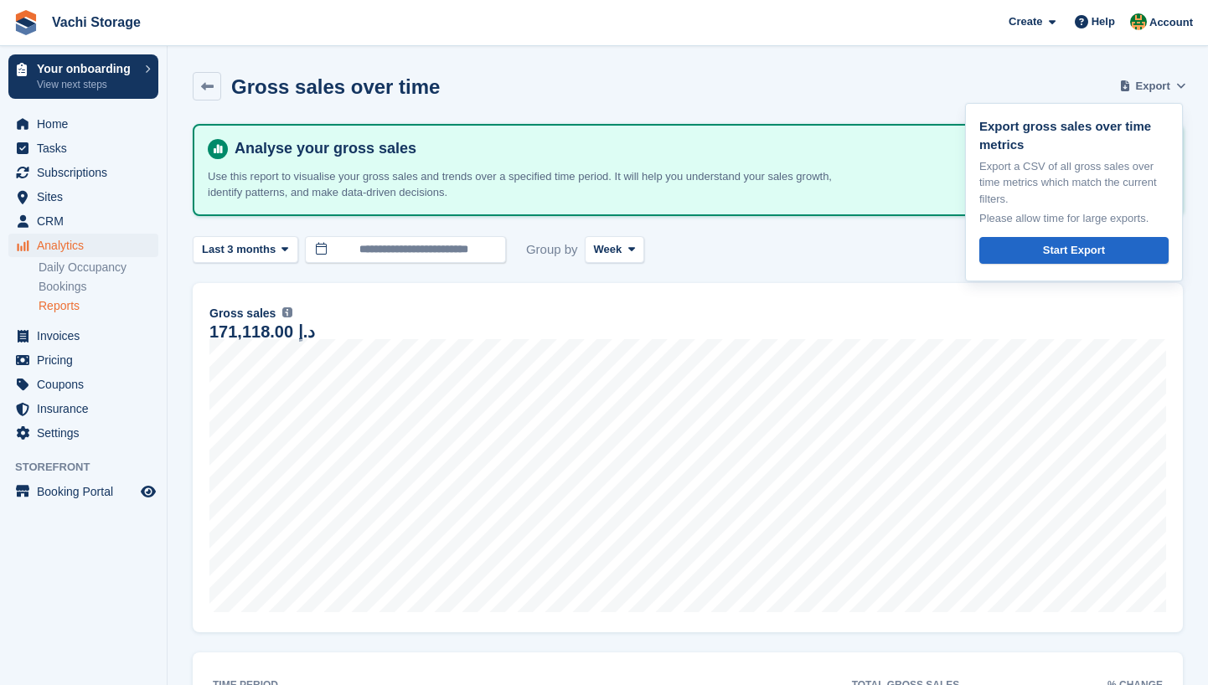
click at [1149, 84] on span "Export" at bounding box center [1153, 86] width 34 height 17
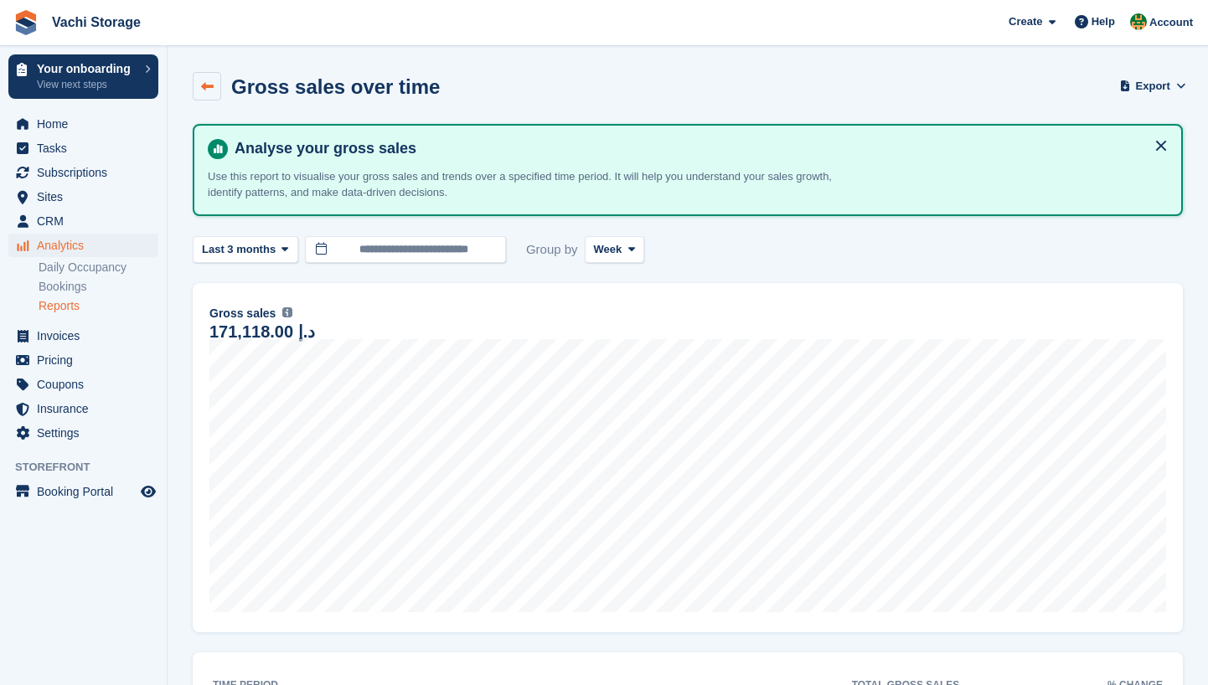
click at [193, 84] on link at bounding box center [207, 86] width 28 height 28
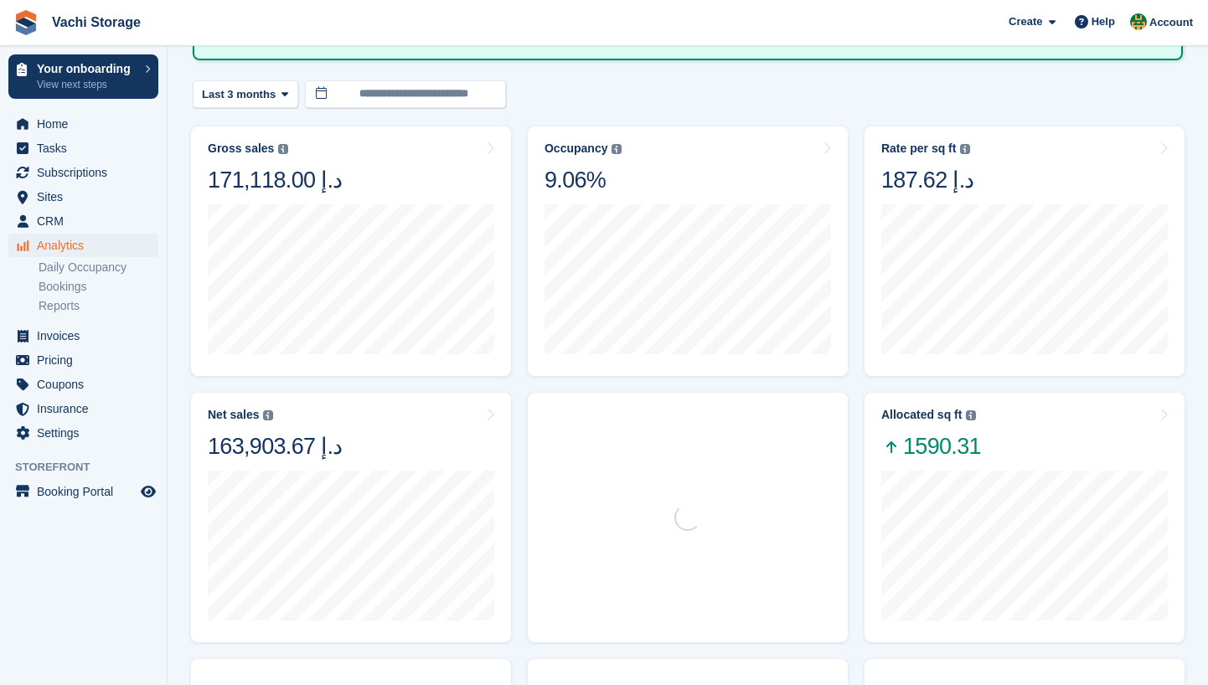
scroll to position [169, 0]
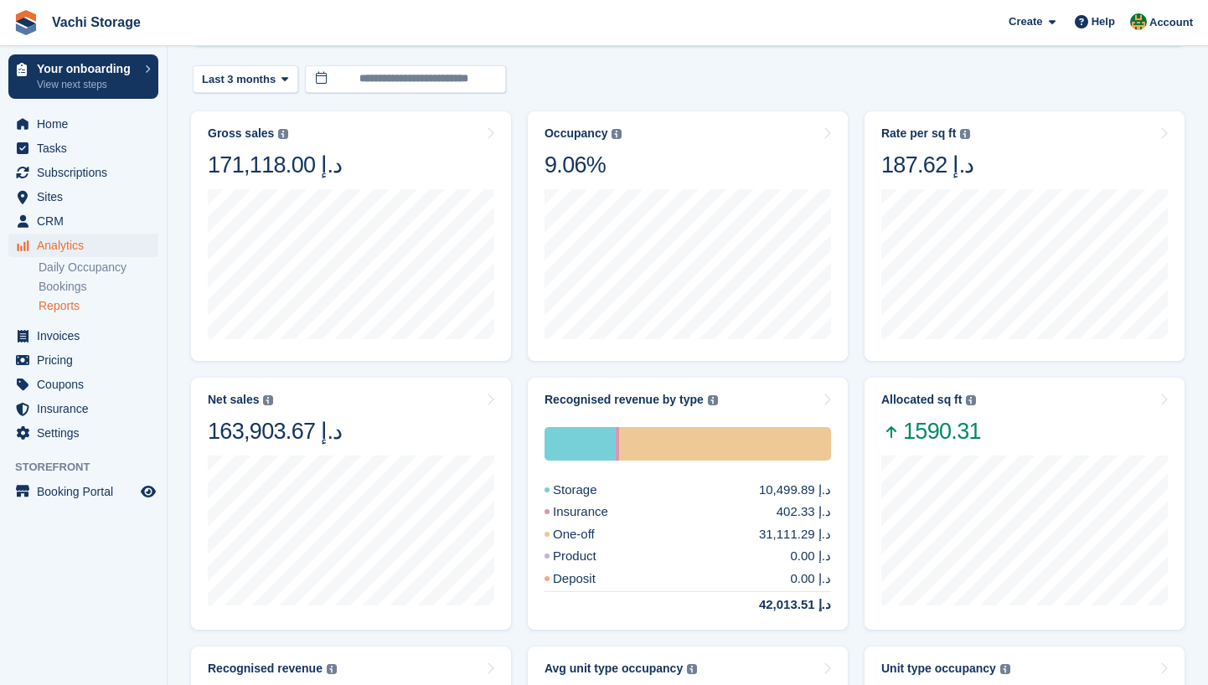
click at [92, 309] on link "Reports" at bounding box center [99, 306] width 120 height 16
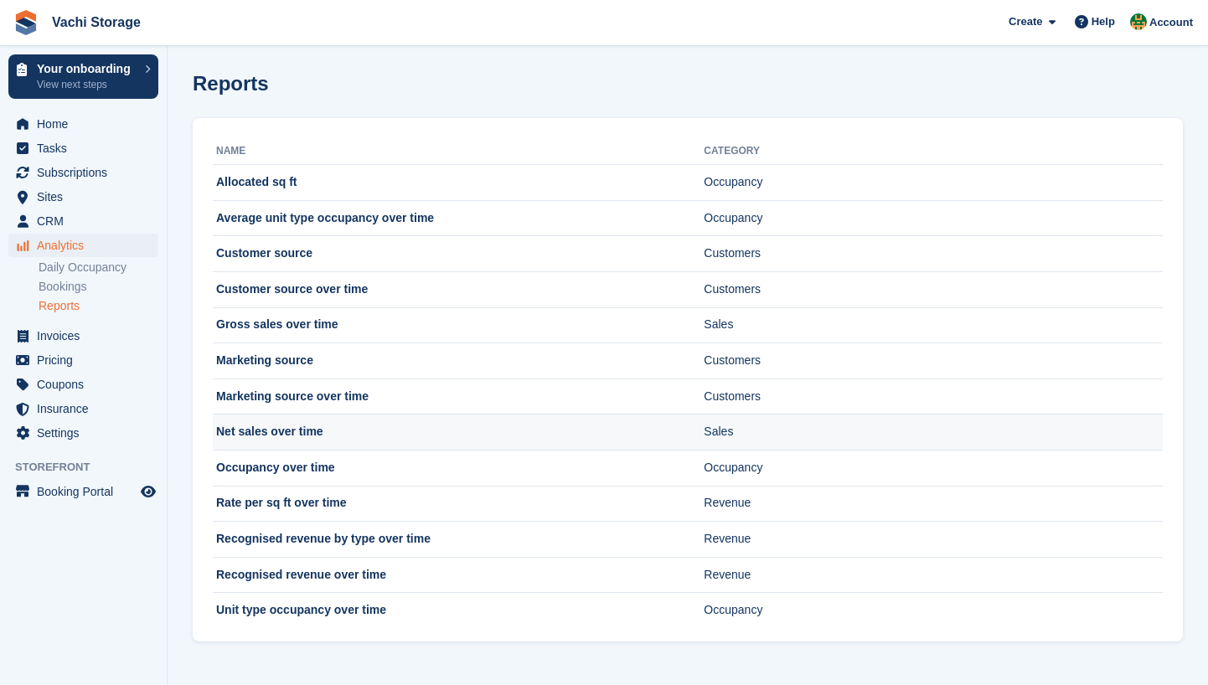
click at [762, 440] on td "Sales" at bounding box center [933, 433] width 459 height 36
click at [550, 433] on td "Net sales over time" at bounding box center [458, 433] width 491 height 36
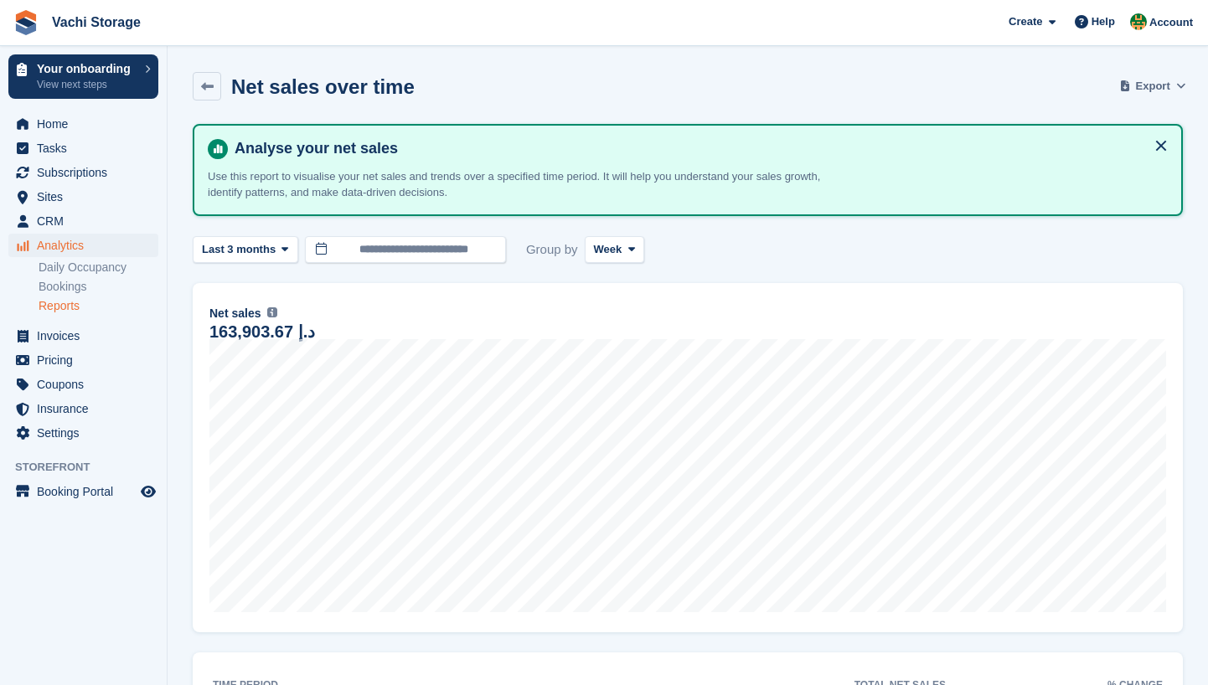
click at [1161, 95] on button "Export" at bounding box center [1153, 86] width 60 height 28
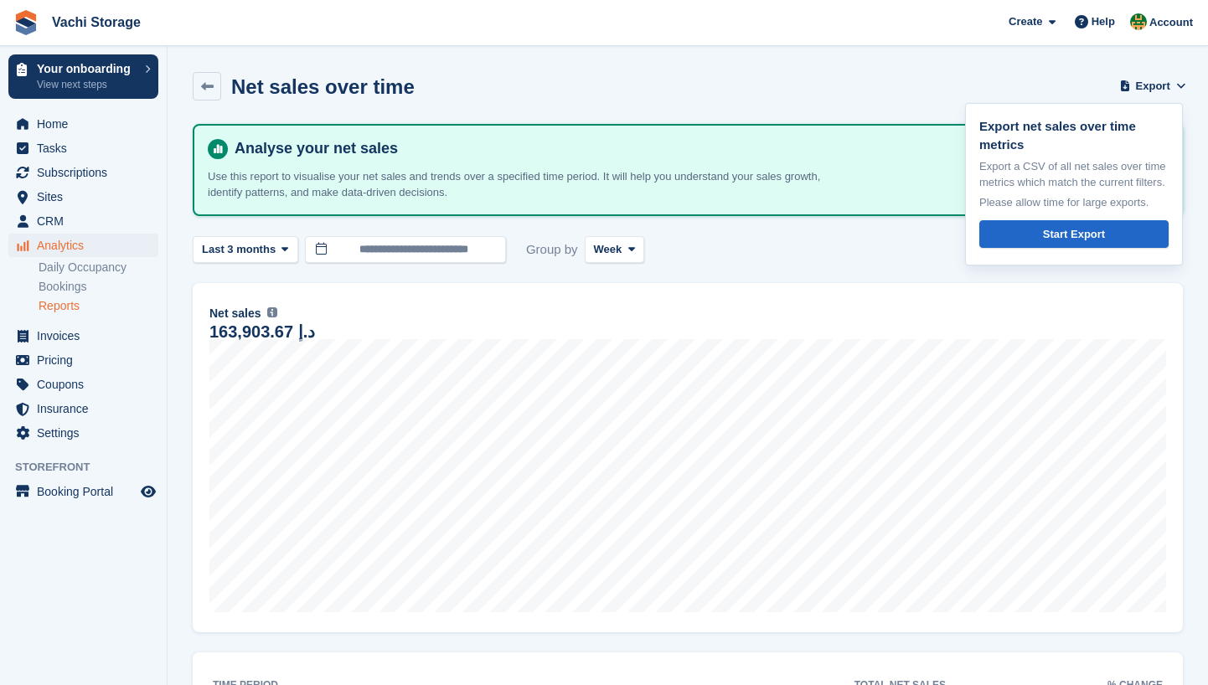
click at [816, 240] on div "**********" at bounding box center [688, 250] width 990 height 28
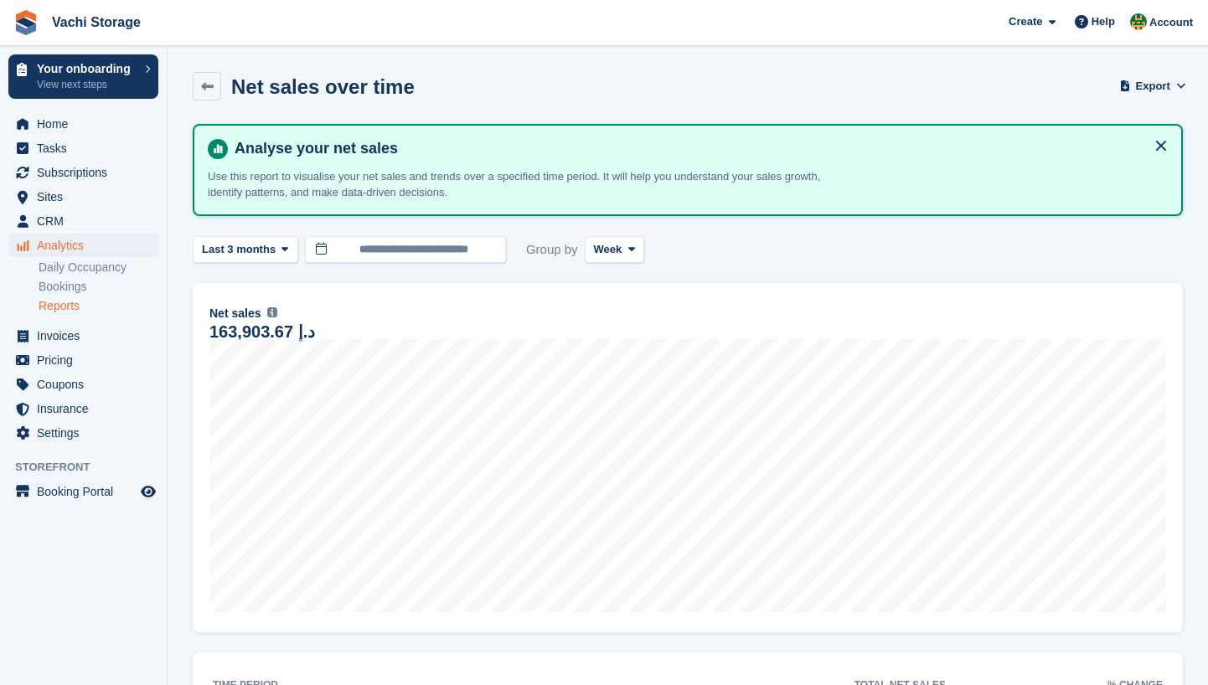
click at [75, 306] on link "Reports" at bounding box center [99, 306] width 120 height 16
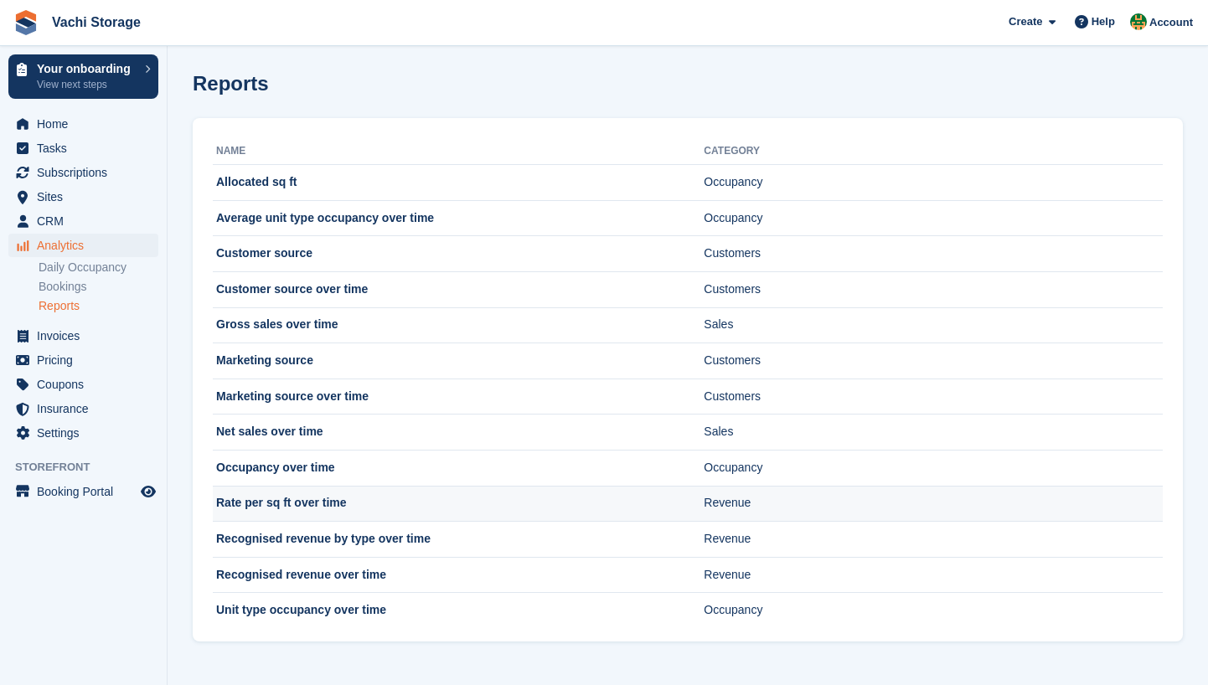
click at [593, 497] on td "Rate per sq ft over time" at bounding box center [458, 504] width 491 height 36
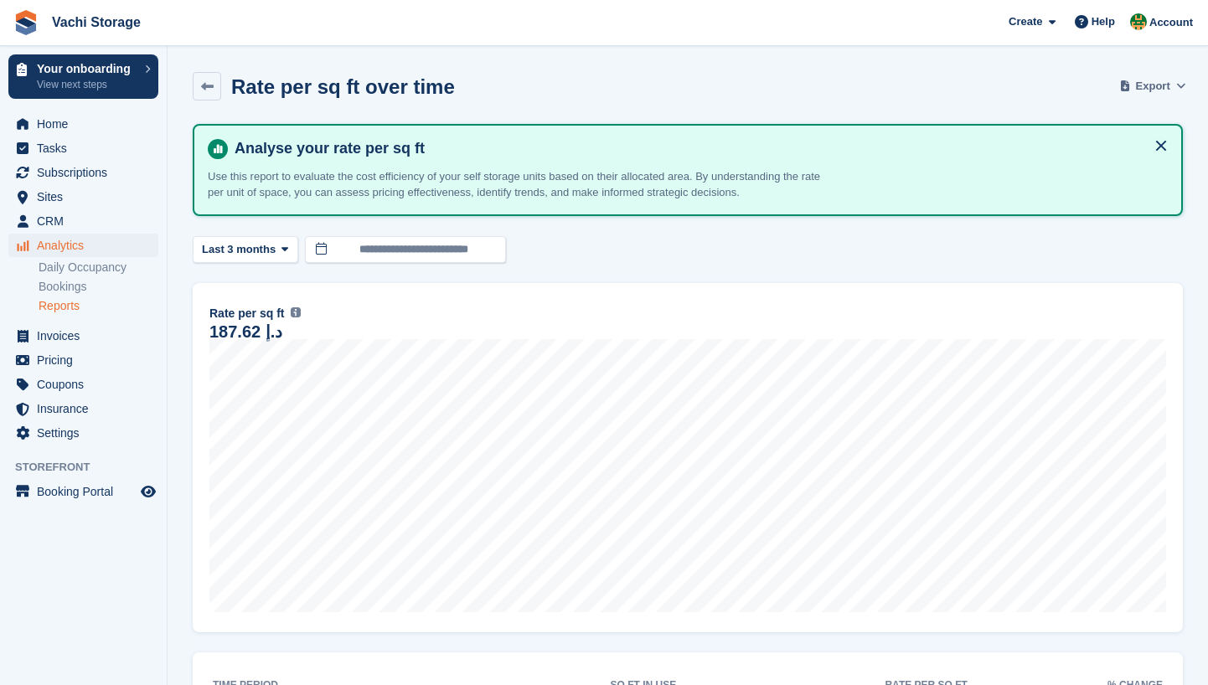
click at [1162, 99] on button "Export" at bounding box center [1153, 86] width 60 height 28
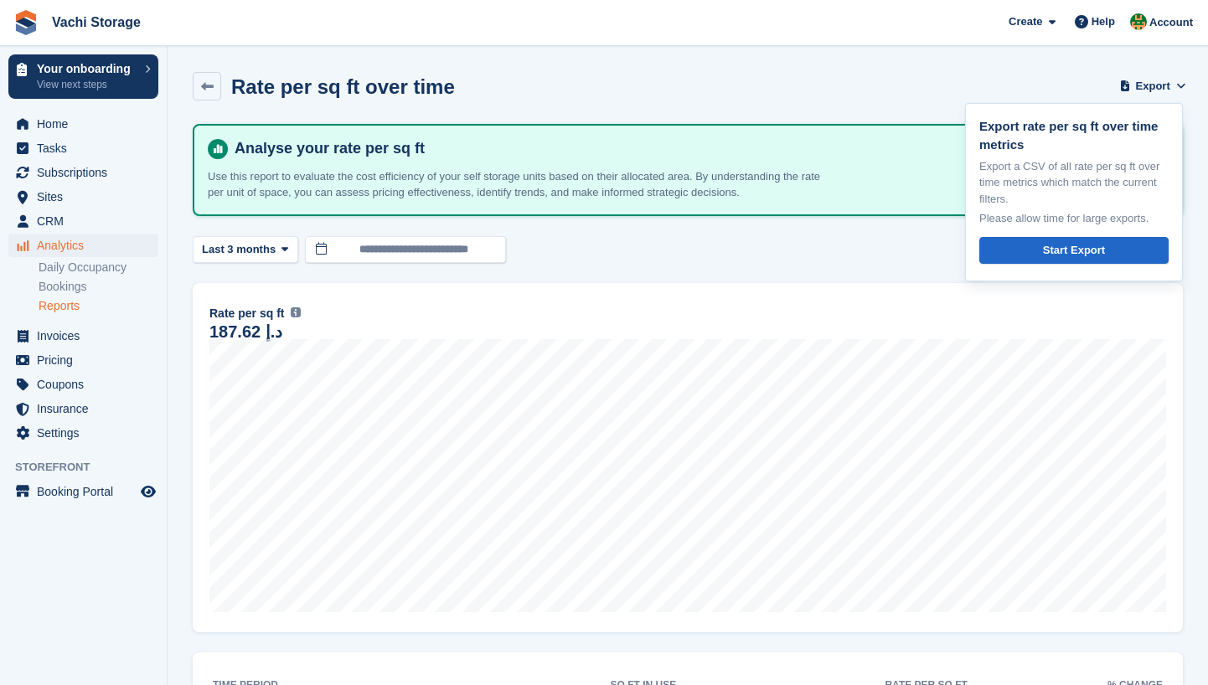
click at [933, 90] on div "Rate per sq ft over time Export Export rate per sq ft over time metrics Export …" at bounding box center [688, 96] width 990 height 49
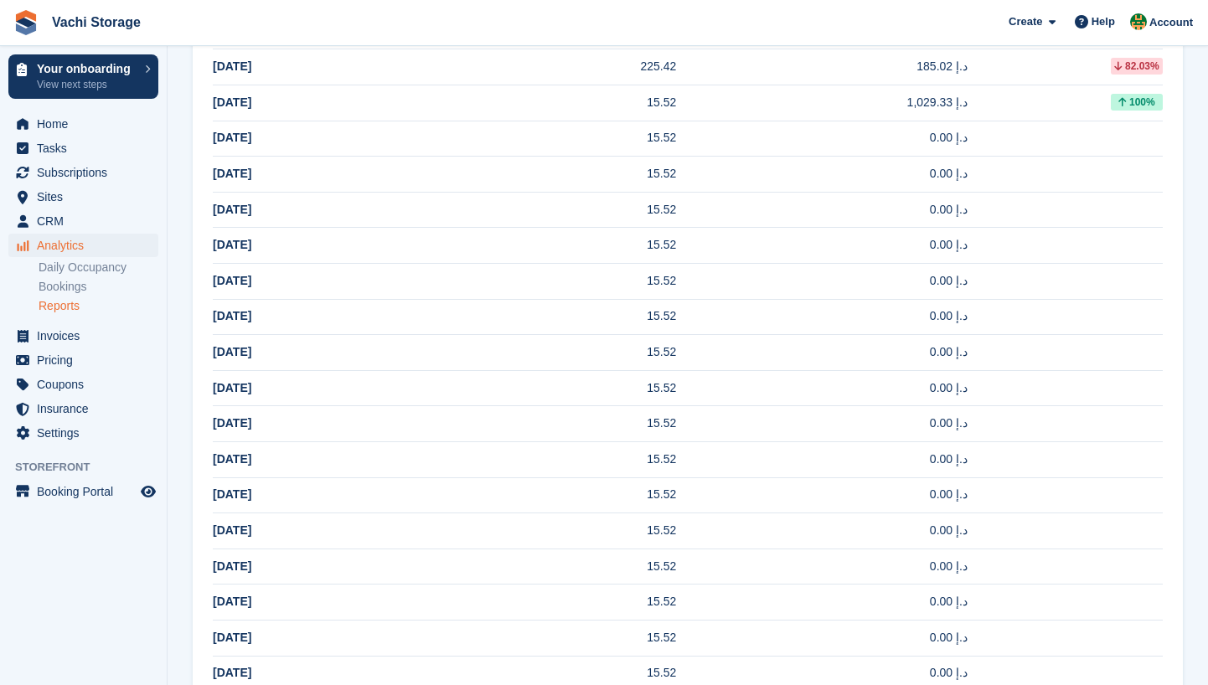
scroll to position [1797, 0]
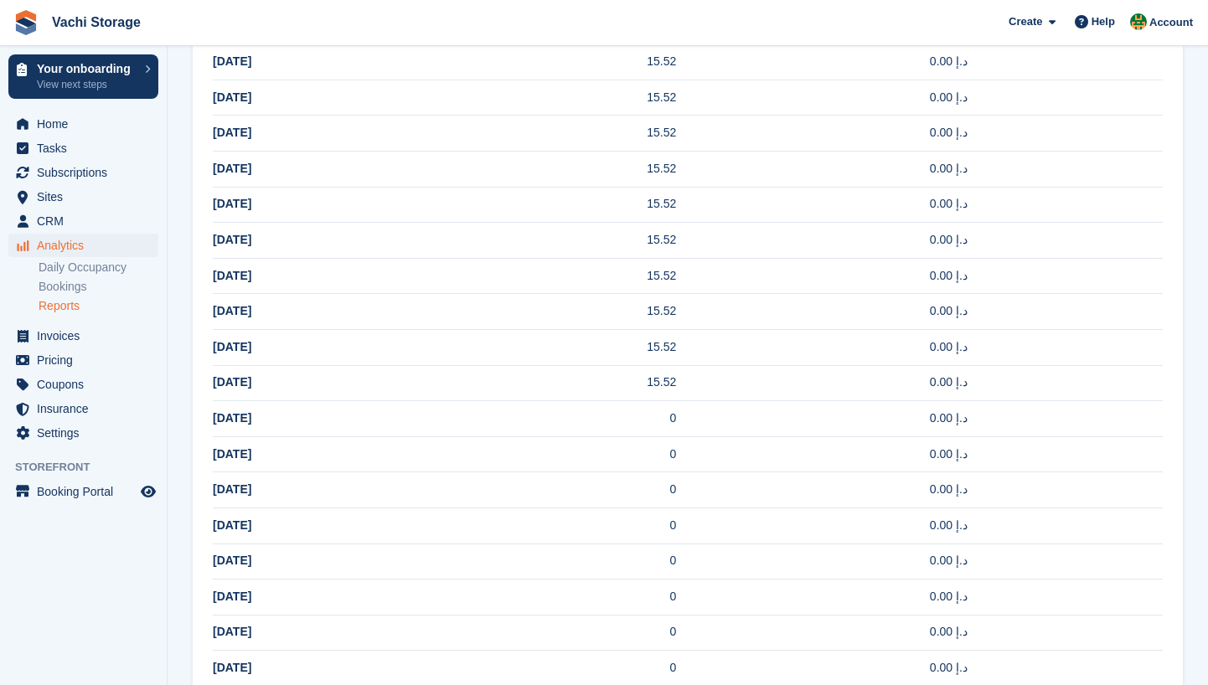
click at [56, 304] on link "Reports" at bounding box center [99, 306] width 120 height 16
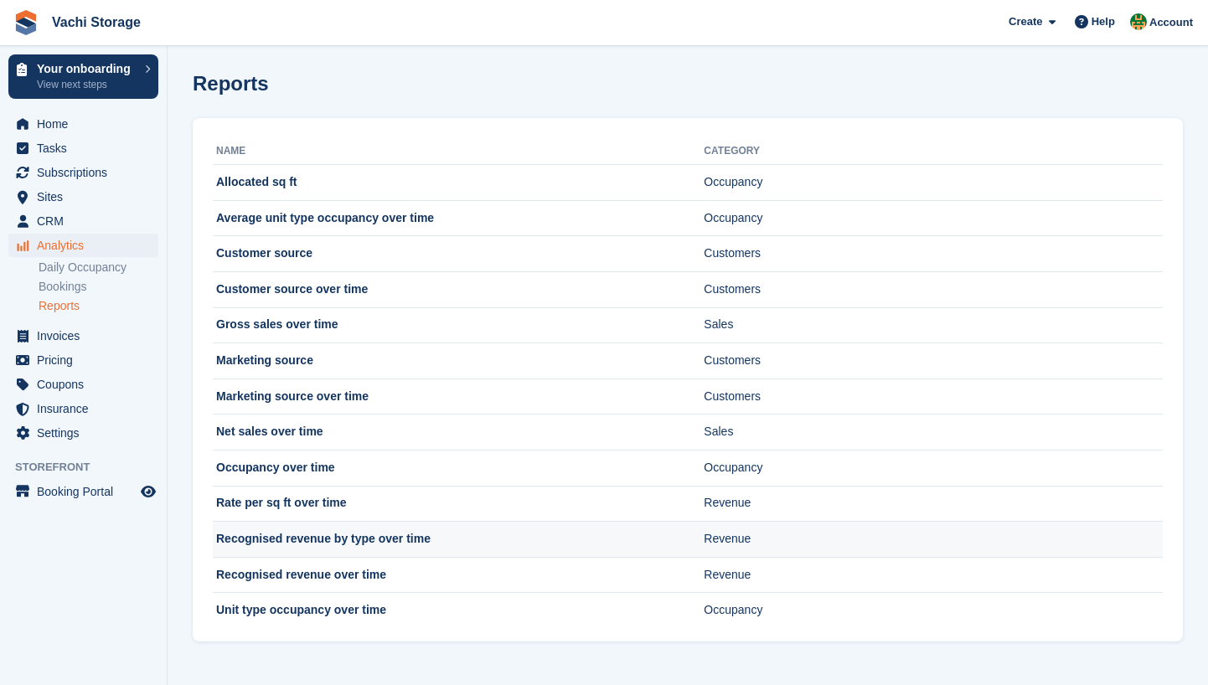
click at [268, 540] on td "Recognised revenue by type over time" at bounding box center [458, 540] width 491 height 36
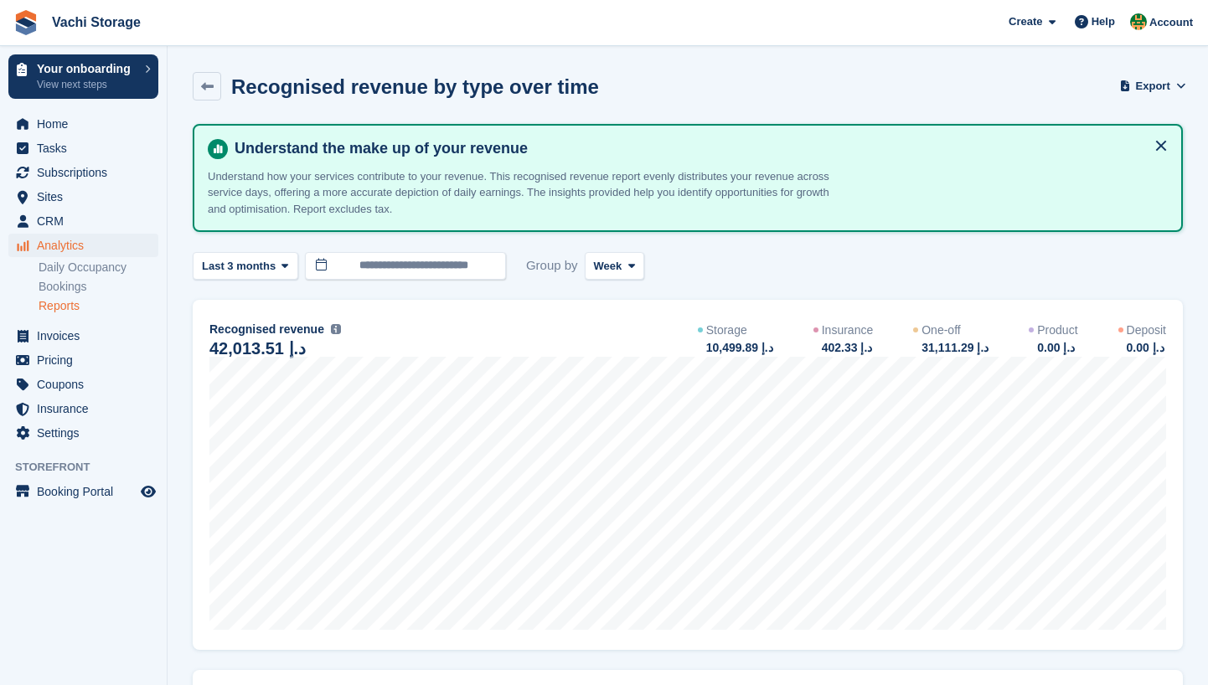
click at [1168, 143] on button at bounding box center [1161, 145] width 27 height 27
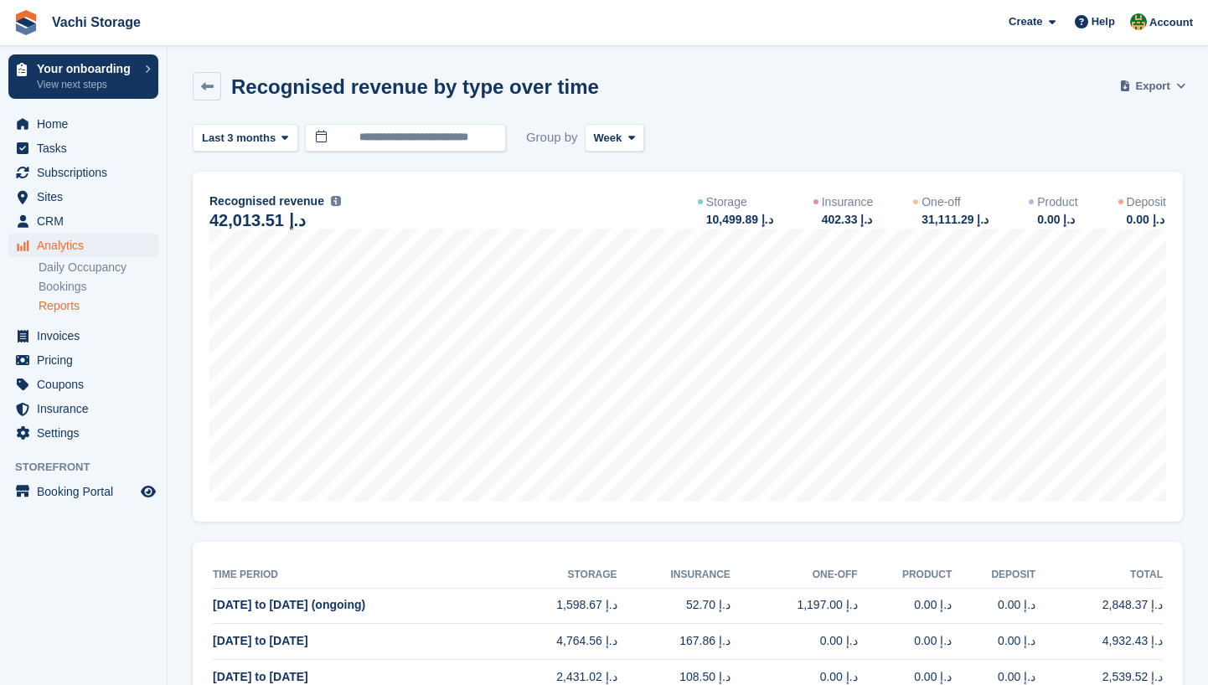
click at [1150, 84] on span "Export" at bounding box center [1153, 86] width 34 height 17
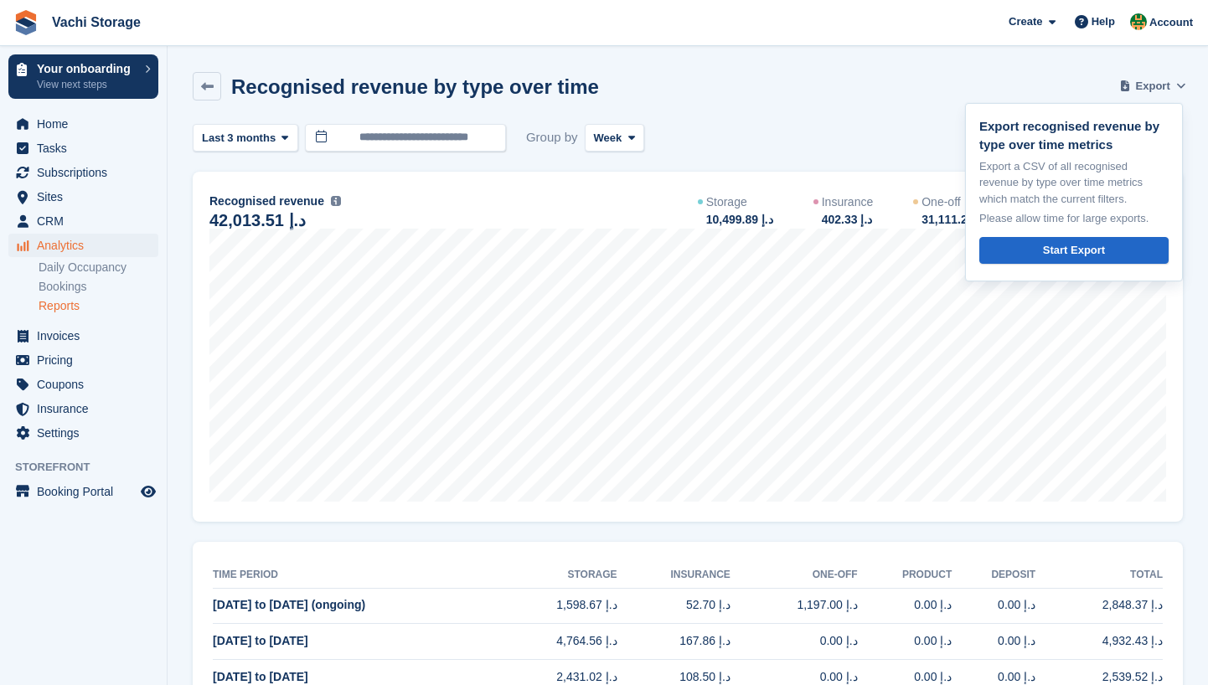
click at [1163, 88] on span "Export" at bounding box center [1153, 86] width 34 height 17
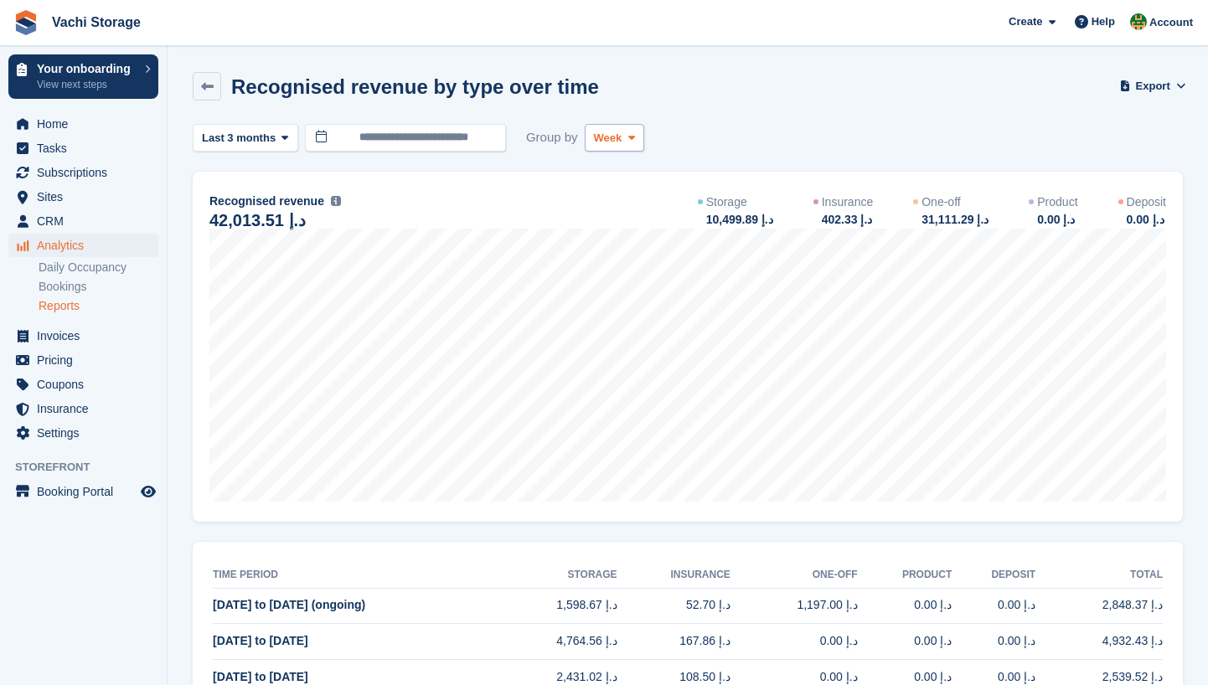
click at [617, 133] on span "Week" at bounding box center [608, 138] width 28 height 17
click at [644, 243] on link "Month" at bounding box center [665, 238] width 146 height 30
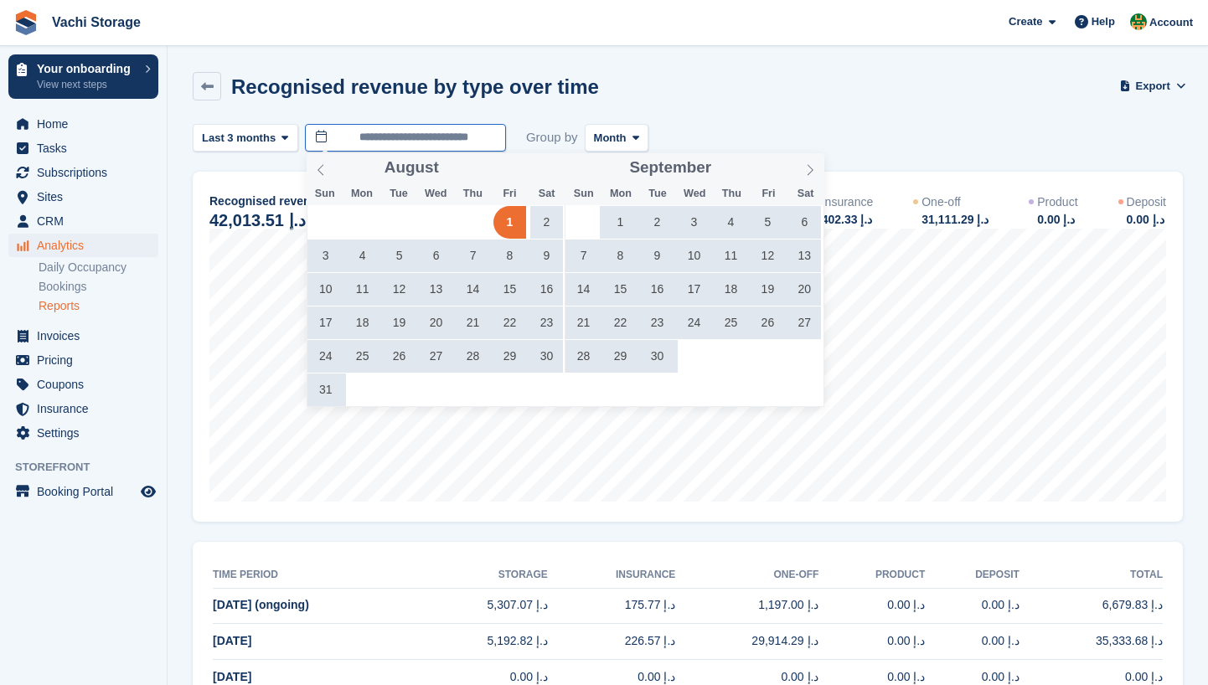
click at [462, 140] on input "**********" at bounding box center [405, 138] width 201 height 28
click at [767, 123] on turbo-frame "**********" at bounding box center [688, 388] width 990 height 633
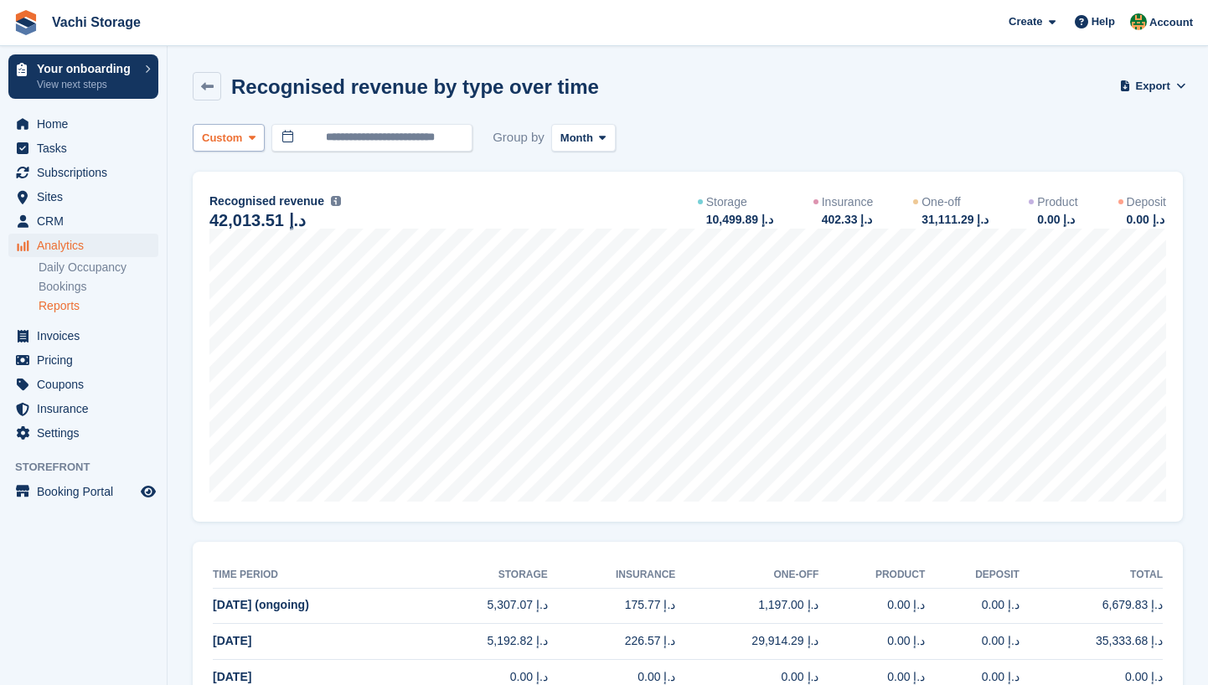
click at [236, 145] on span "Custom" at bounding box center [222, 138] width 40 height 17
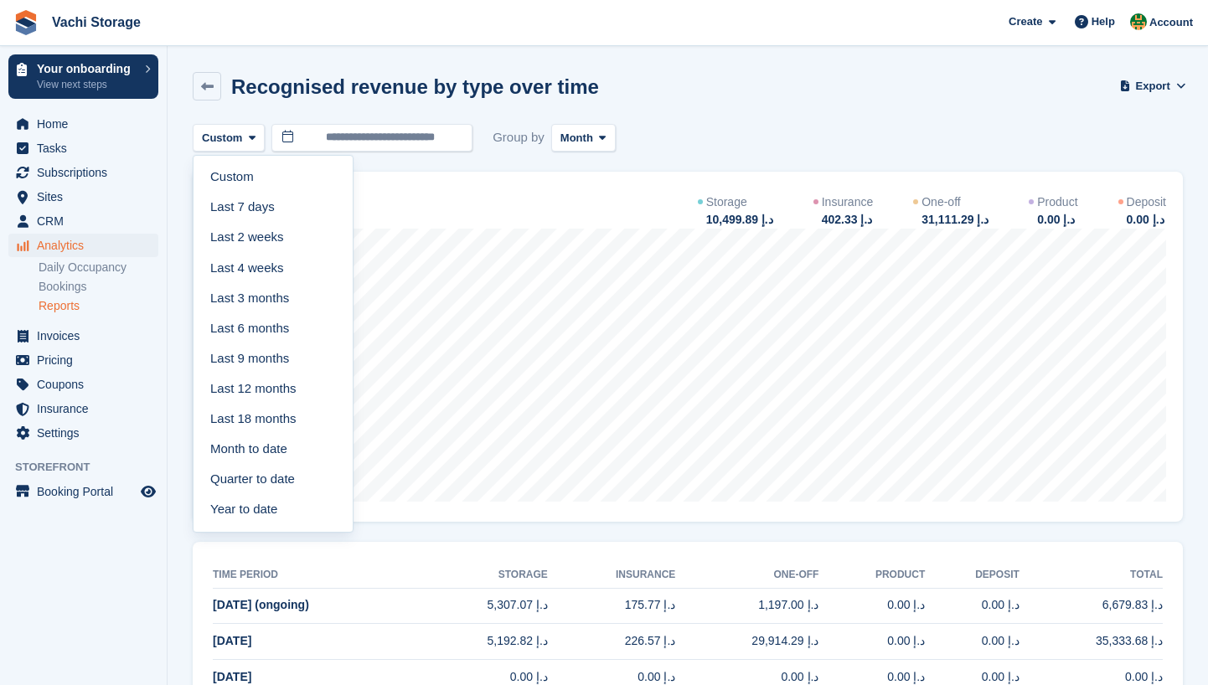
click at [287, 262] on link "Last 4 weeks" at bounding box center [273, 268] width 146 height 30
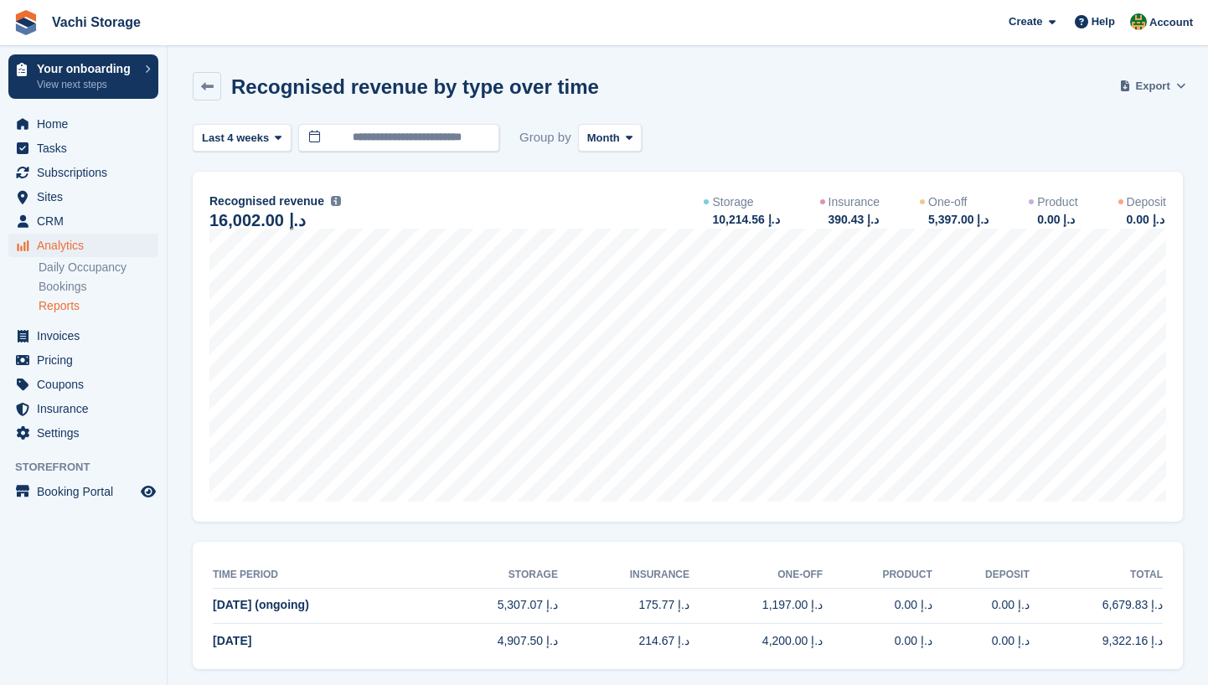
click at [1171, 82] on button "Export" at bounding box center [1153, 86] width 60 height 28
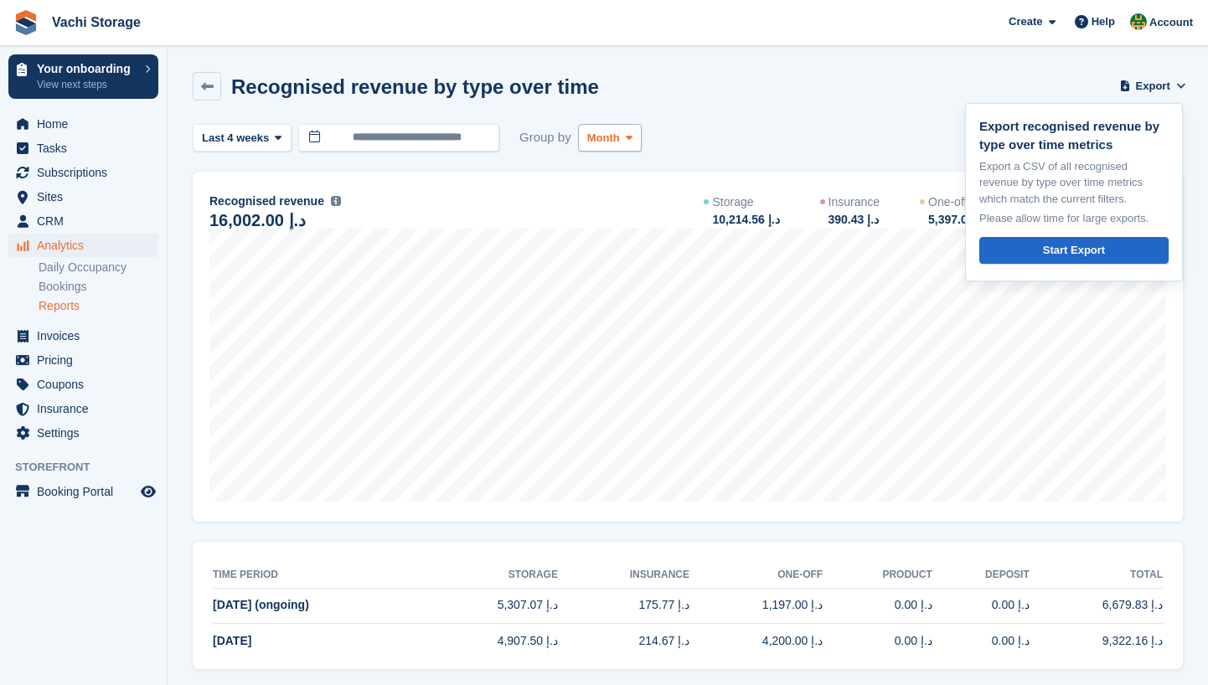
click at [620, 145] on span "Month" at bounding box center [603, 138] width 33 height 17
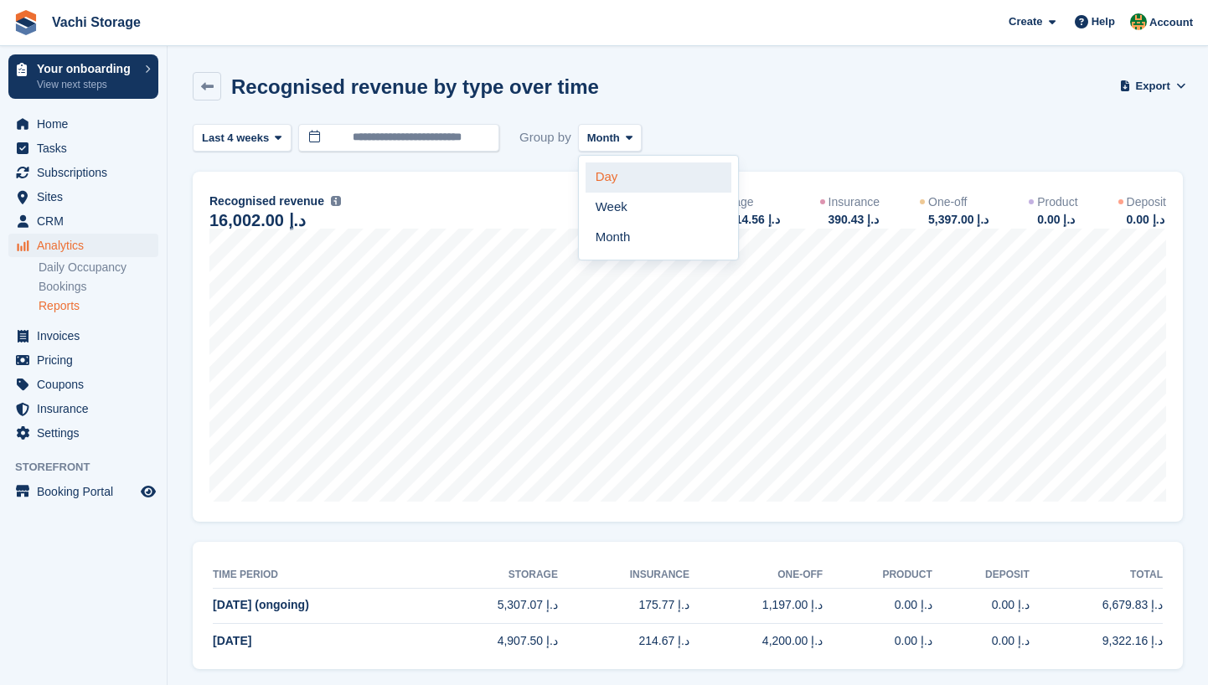
click at [632, 189] on link "Day" at bounding box center [659, 178] width 146 height 30
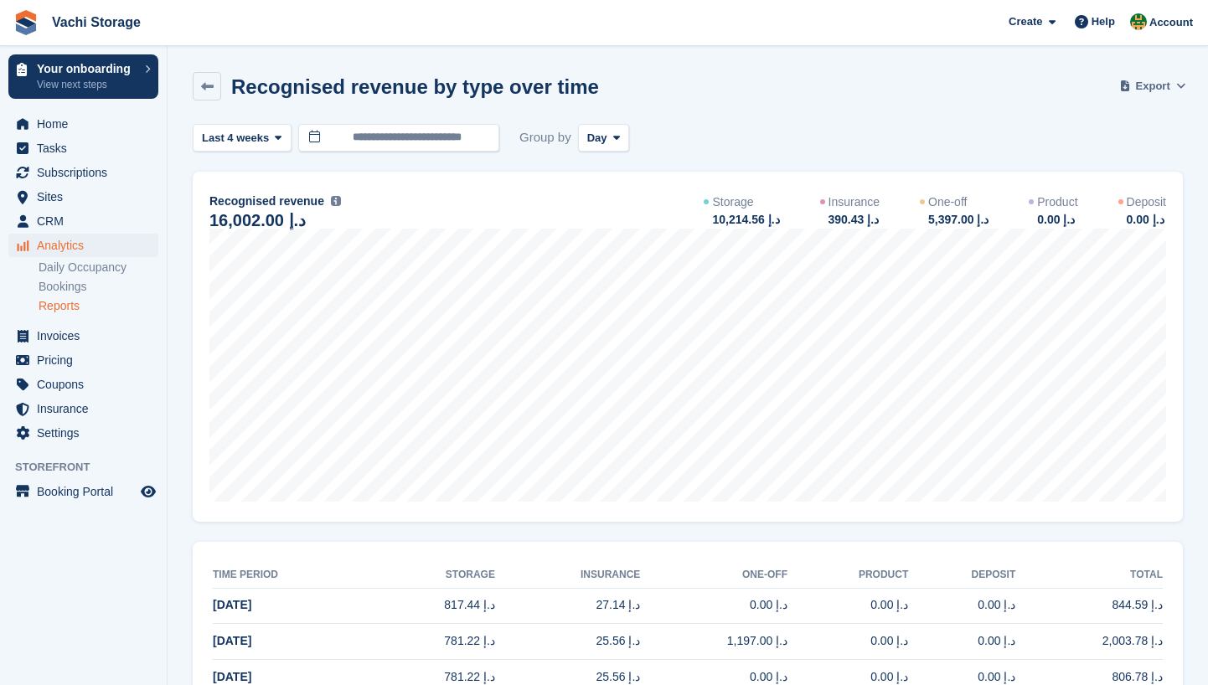
click at [1159, 87] on span "Export" at bounding box center [1153, 86] width 34 height 17
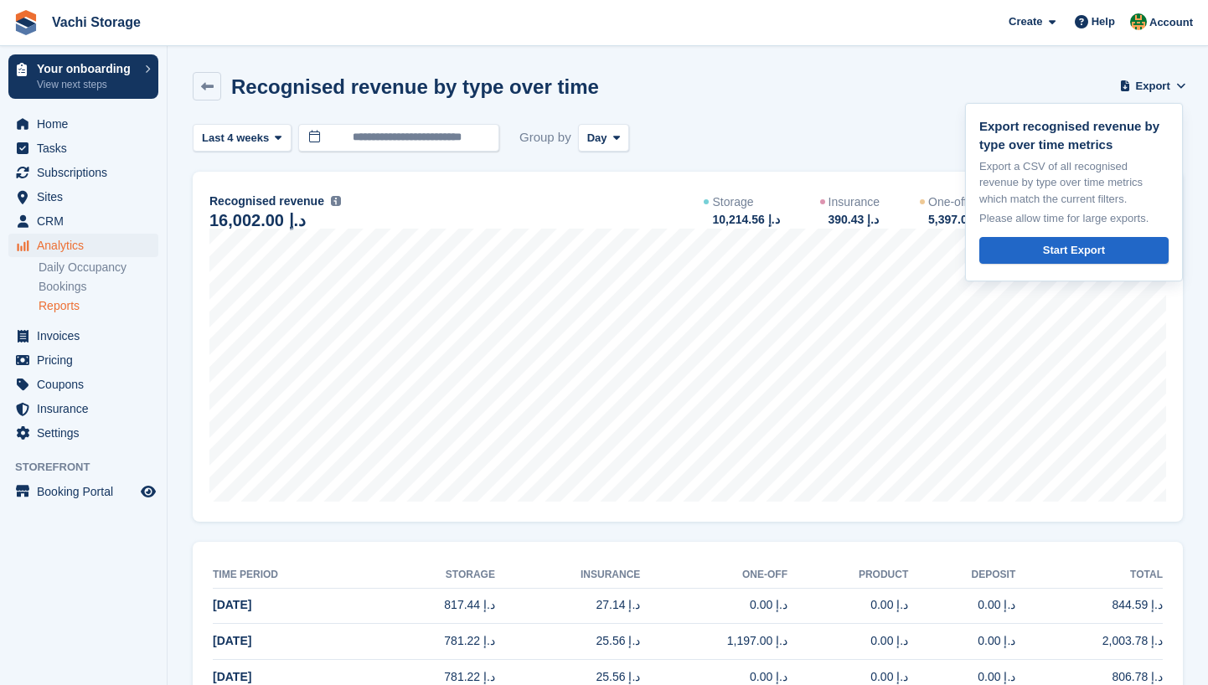
click at [65, 305] on link "Reports" at bounding box center [99, 306] width 120 height 16
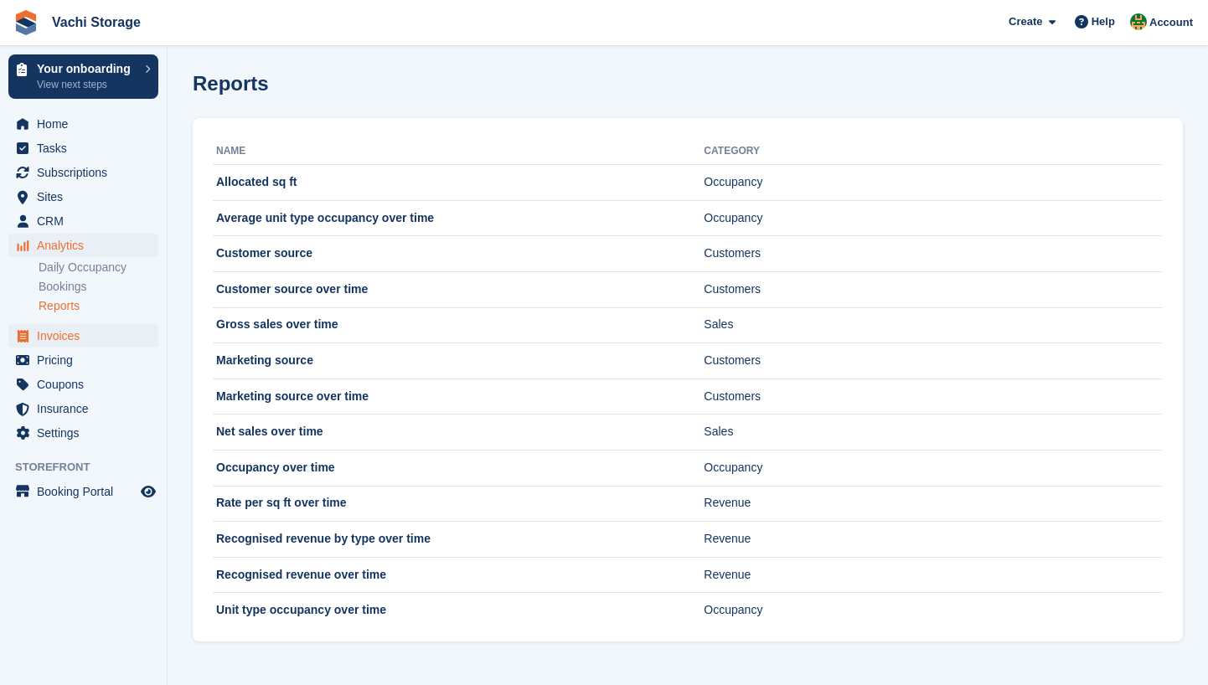
click at [93, 335] on span "Invoices" at bounding box center [87, 335] width 101 height 23
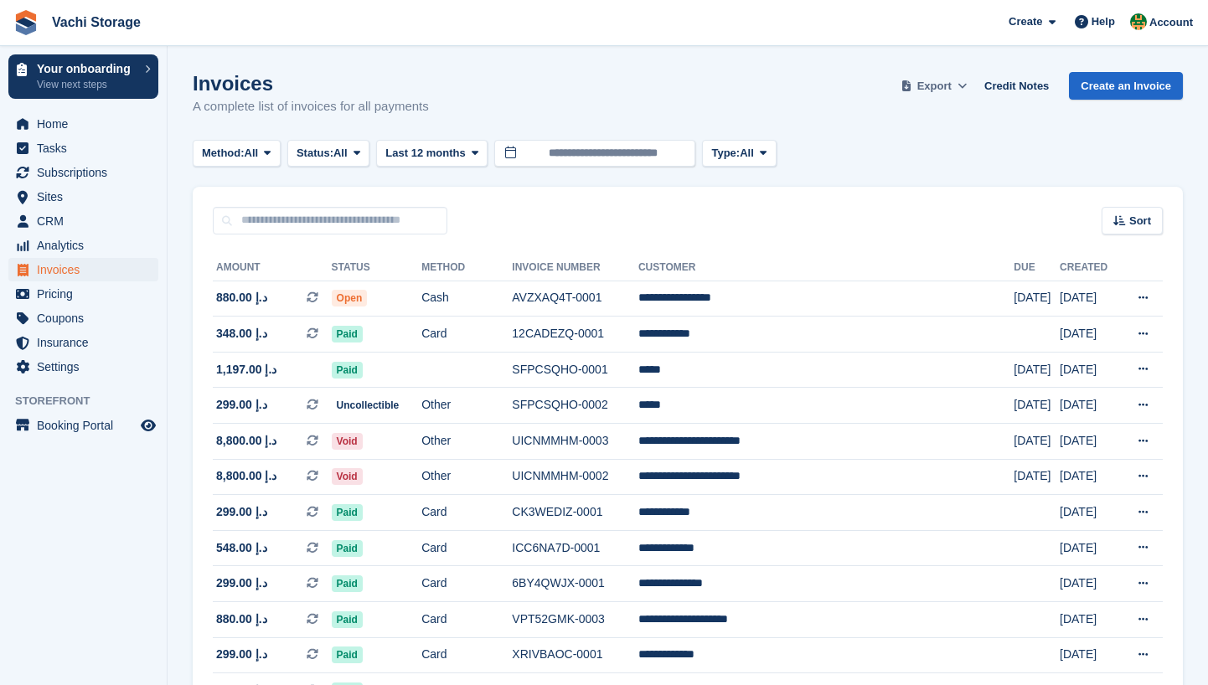
click at [939, 85] on span "Export" at bounding box center [934, 86] width 34 height 17
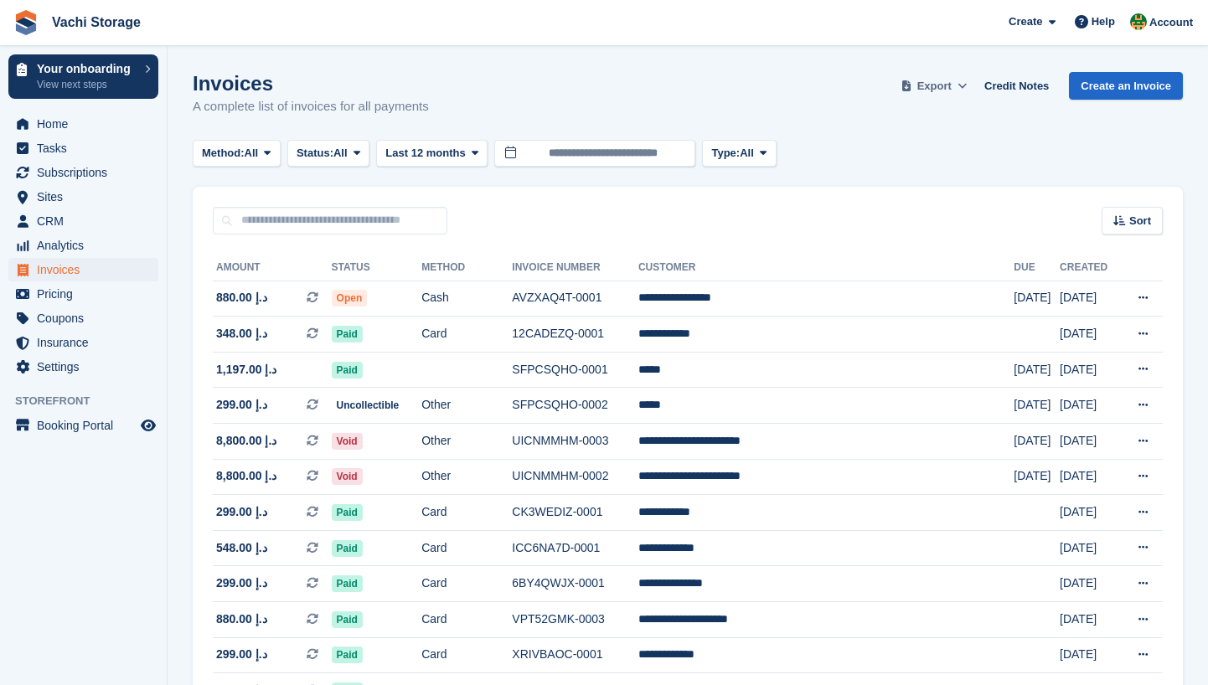
click at [940, 83] on span "Export" at bounding box center [934, 86] width 34 height 17
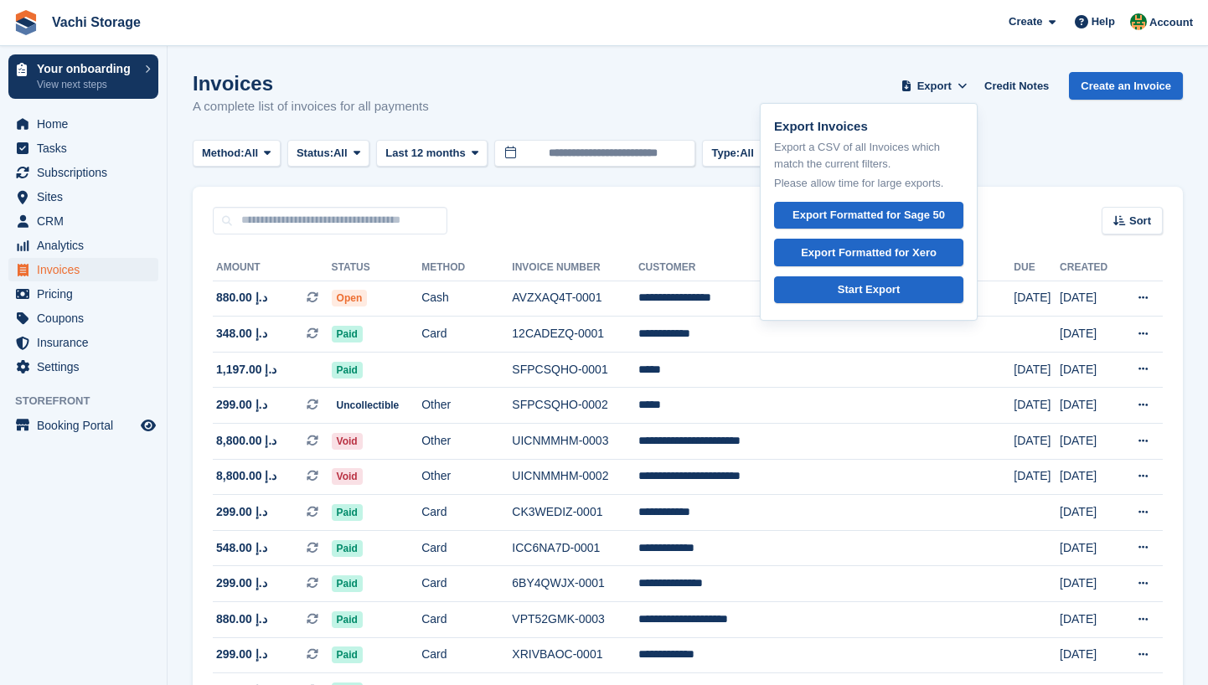
click at [511, 101] on div "Invoices A complete list of invoices for all payments Export Export Invoices Ex…" at bounding box center [688, 104] width 990 height 65
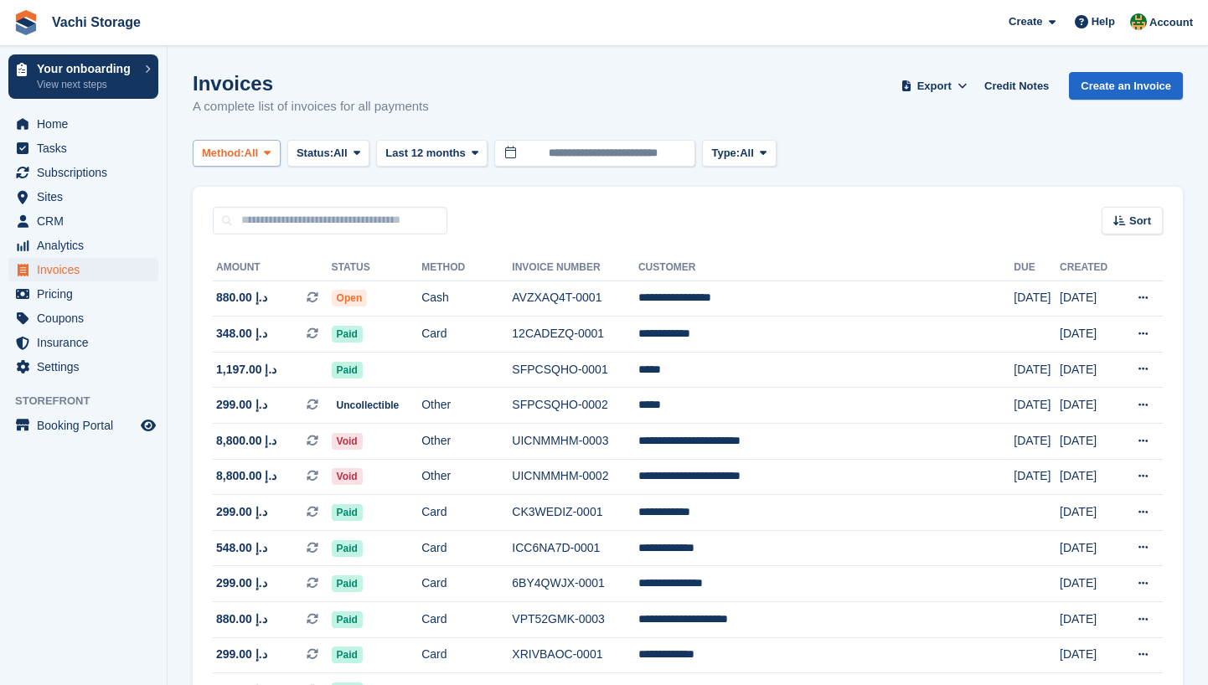
click at [271, 147] on icon at bounding box center [267, 152] width 7 height 11
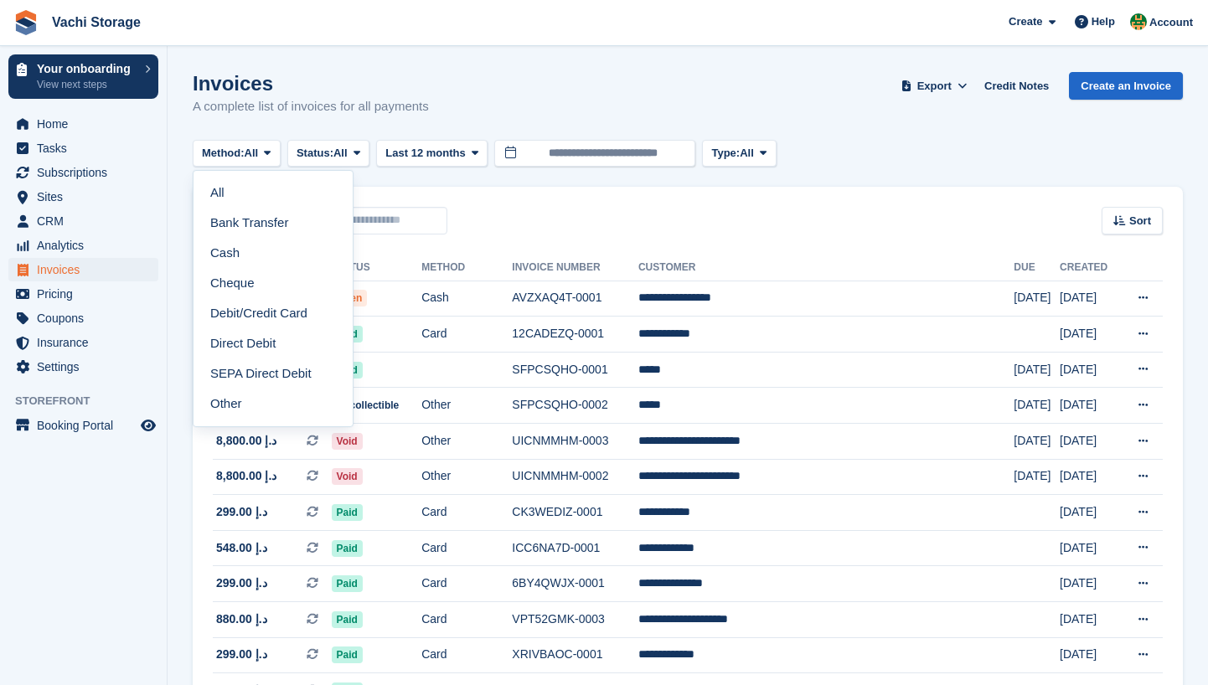
click at [334, 121] on div "Invoices A complete list of invoices for all payments Export Export Invoices Ex…" at bounding box center [688, 104] width 990 height 65
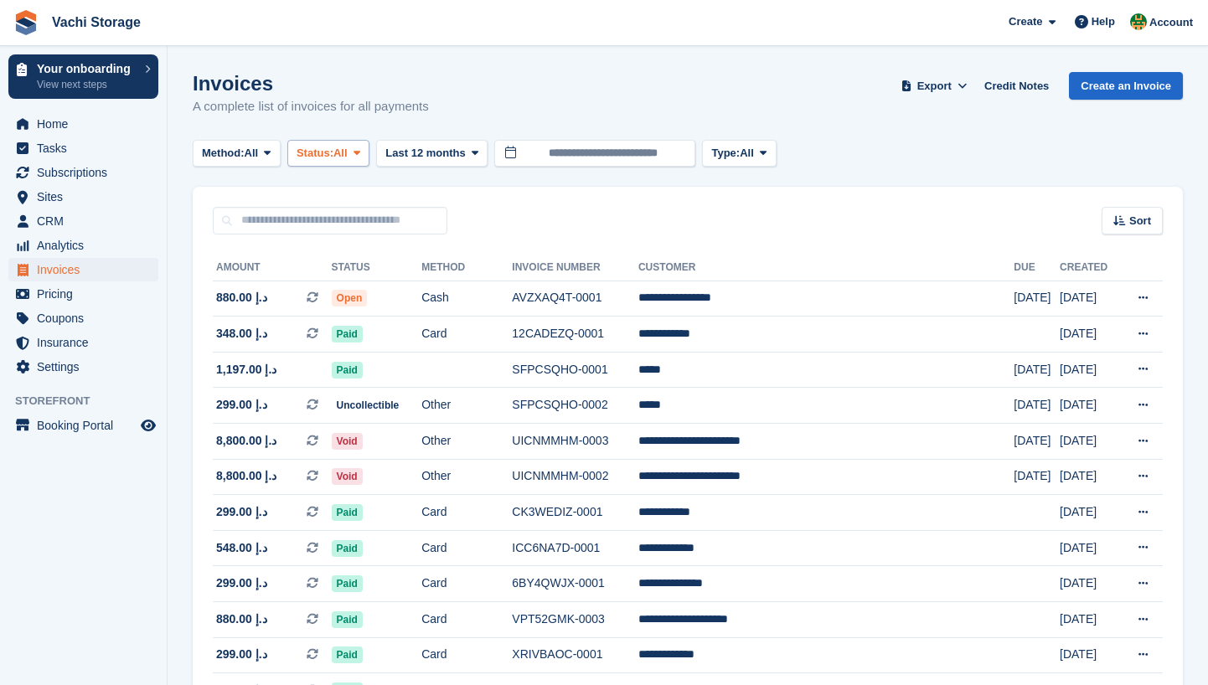
click at [333, 153] on span "Status:" at bounding box center [315, 153] width 37 height 17
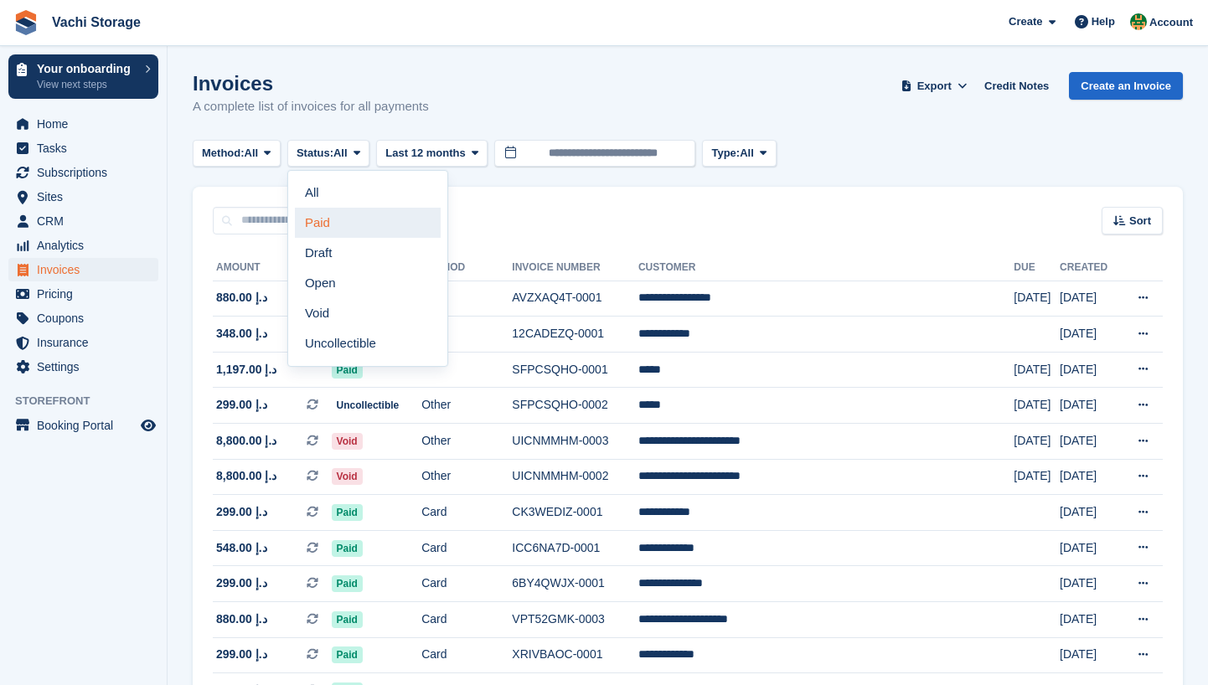
click at [349, 218] on link "Paid" at bounding box center [368, 223] width 146 height 30
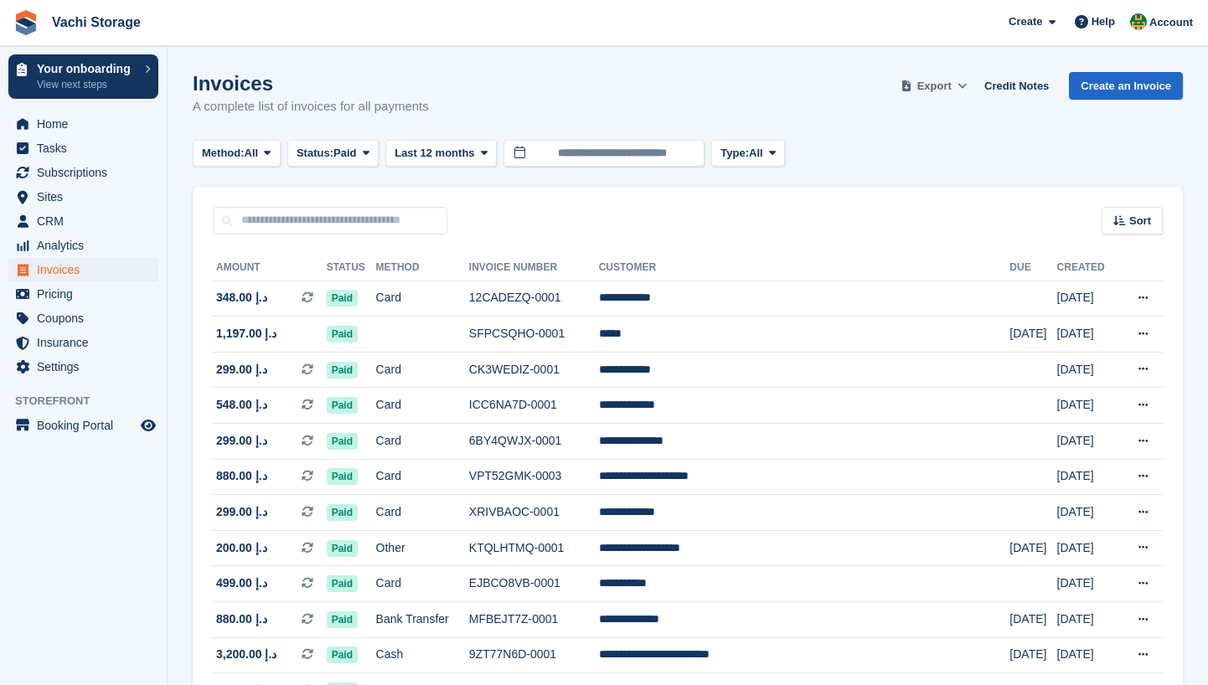
click at [933, 78] on span "Export" at bounding box center [934, 86] width 34 height 17
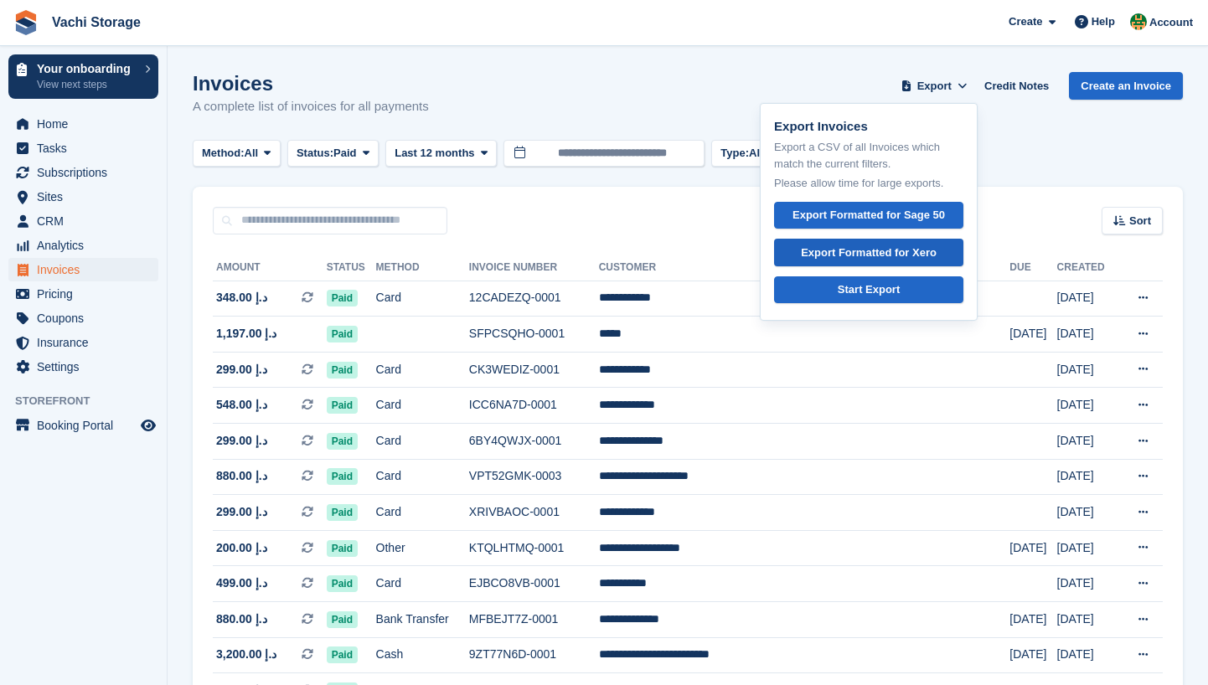
click at [869, 256] on div "Export Formatted for Xero" at bounding box center [869, 253] width 136 height 17
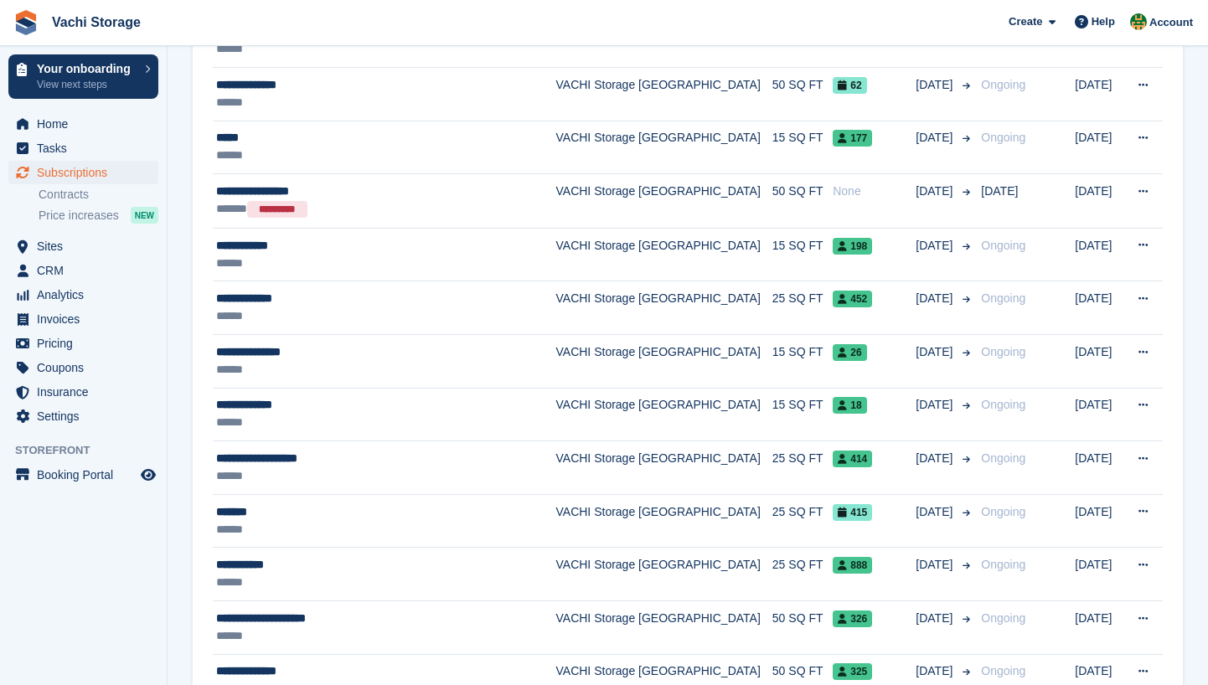
scroll to position [553, 0]
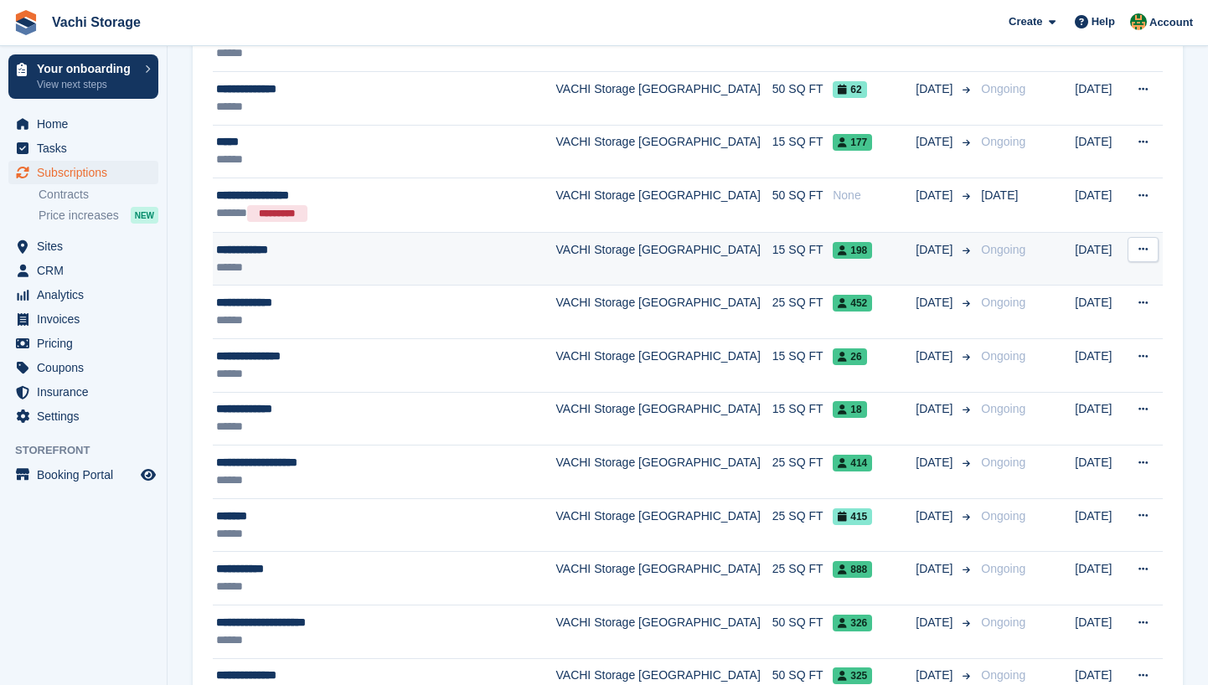
click at [383, 261] on div "******" at bounding box center [376, 268] width 321 height 18
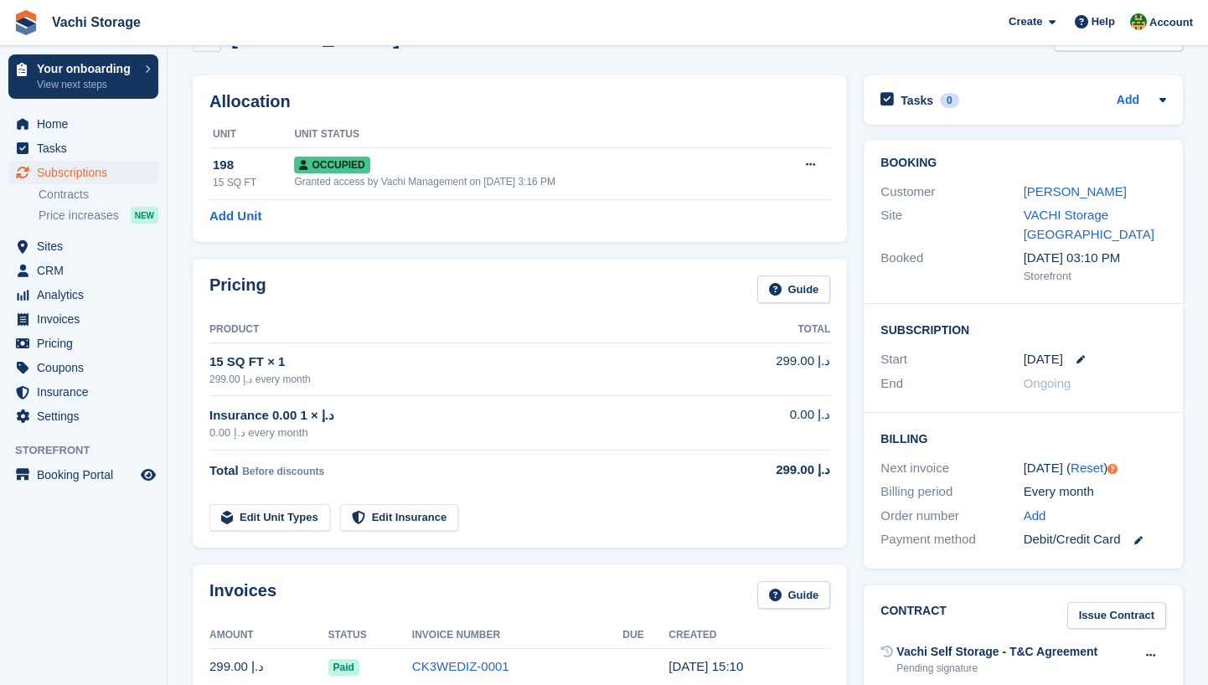
scroll to position [50, 0]
